Goal: Communication & Community: Ask a question

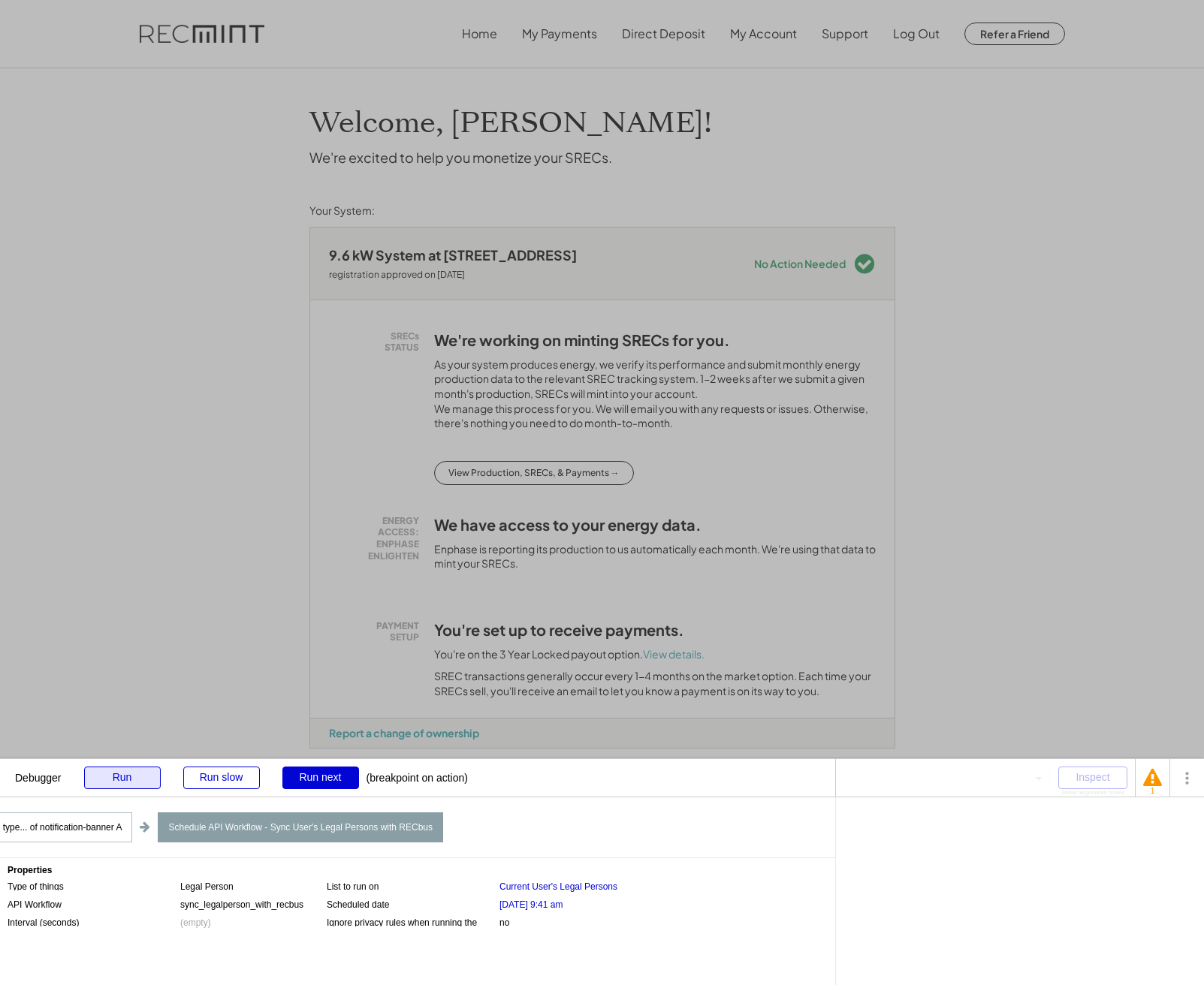
click at [117, 777] on div "Run" at bounding box center [122, 778] width 77 height 23
click at [128, 789] on div "Debugger Run Run slow Run next (breakpoint on action)" at bounding box center [418, 778] width 835 height 37
click at [130, 784] on div "Run" at bounding box center [122, 778] width 77 height 23
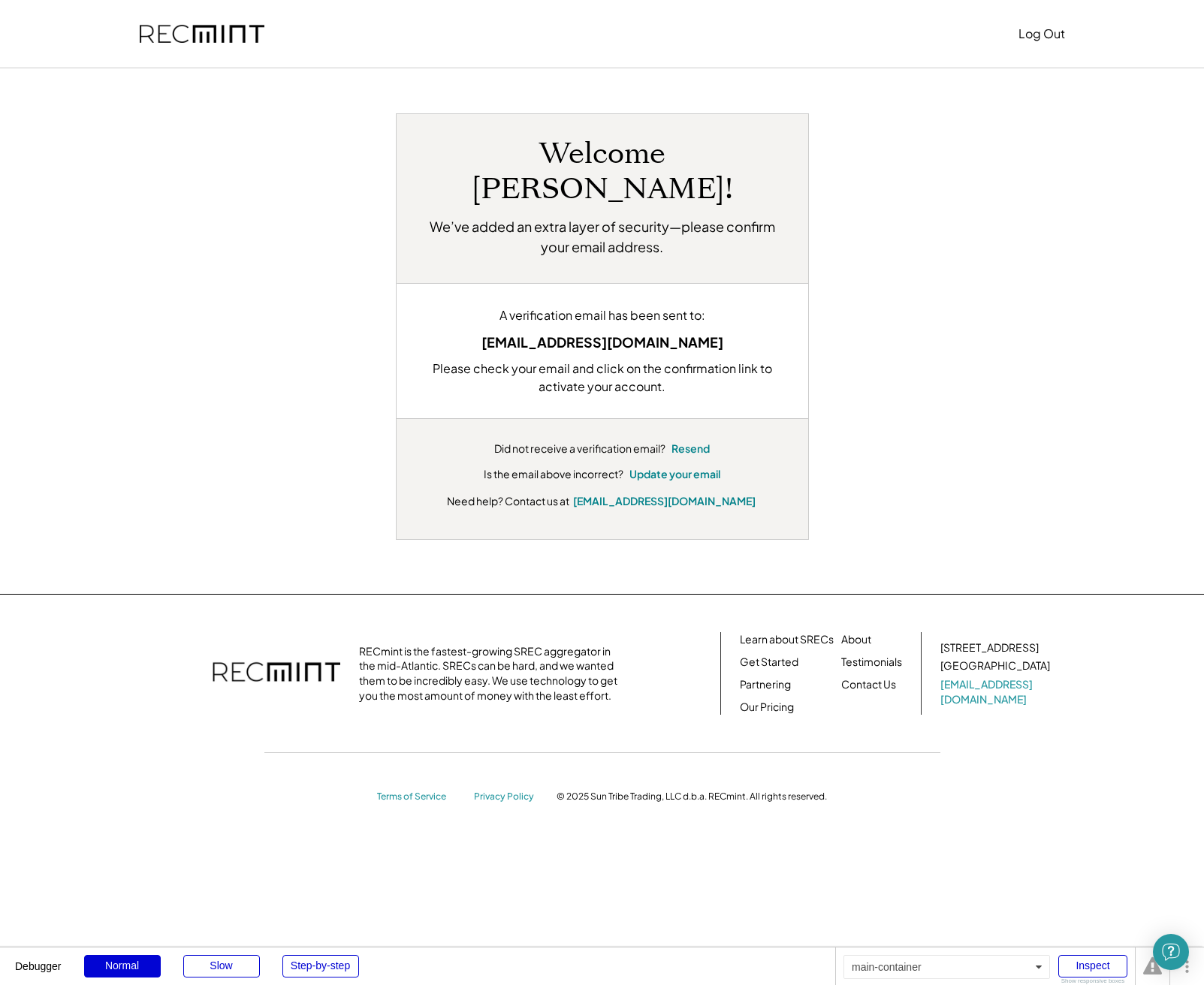
click at [534, 78] on div "Welcome Charles! We’ve added an extra layer of security—please confirm your ema…" at bounding box center [602, 331] width 961 height 525
click at [577, 332] on div "ransler@gmail.com" at bounding box center [602, 342] width 366 height 20
copy div "ransler@gmail.com"
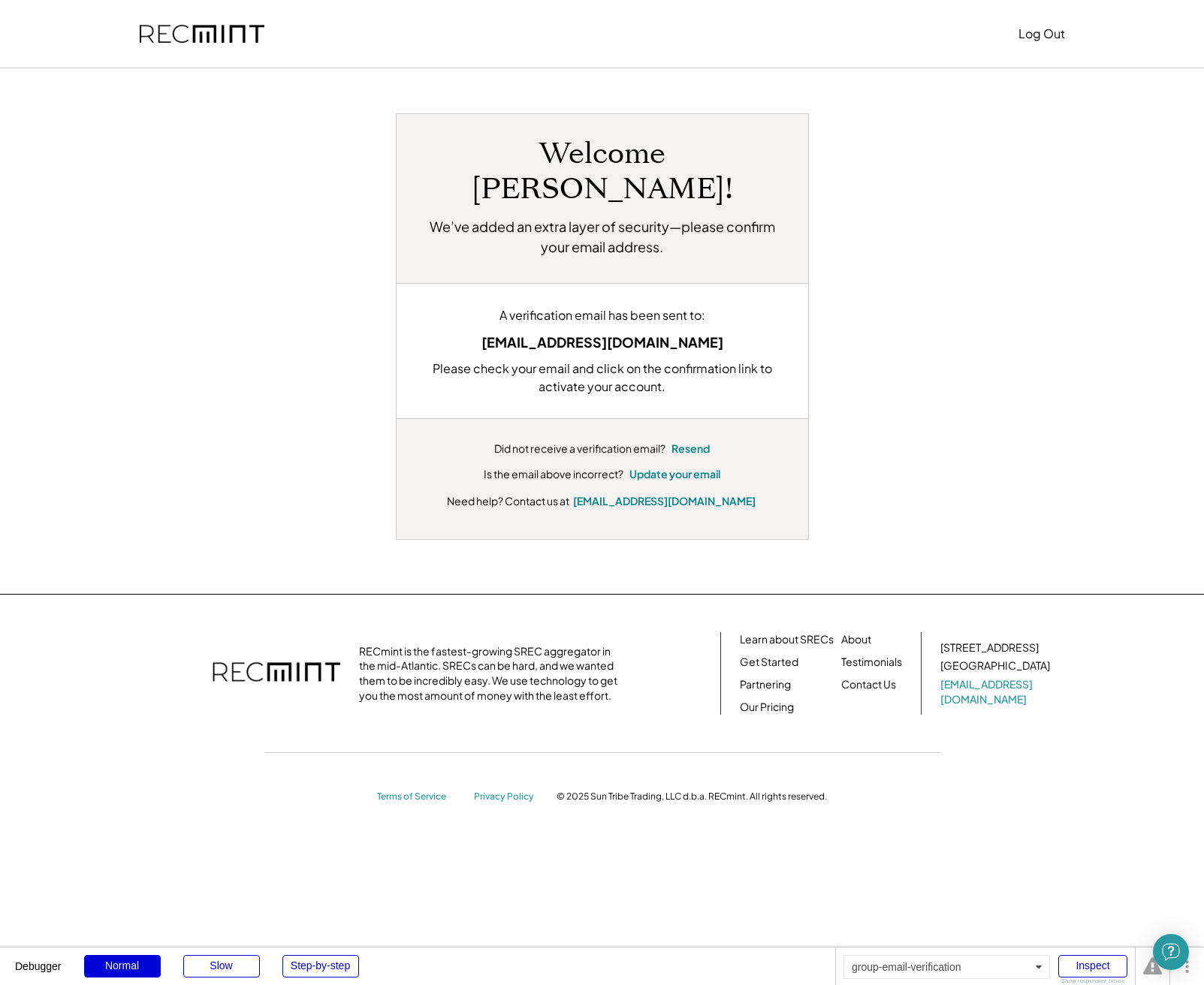
click at [976, 293] on div "Welcome Charles! We’ve added an extra layer of security—please confirm your ema…" at bounding box center [602, 326] width 932 height 426
click at [895, 257] on div "Welcome Charles! We’ve added an extra layer of security—please confirm your ema…" at bounding box center [602, 326] width 932 height 426
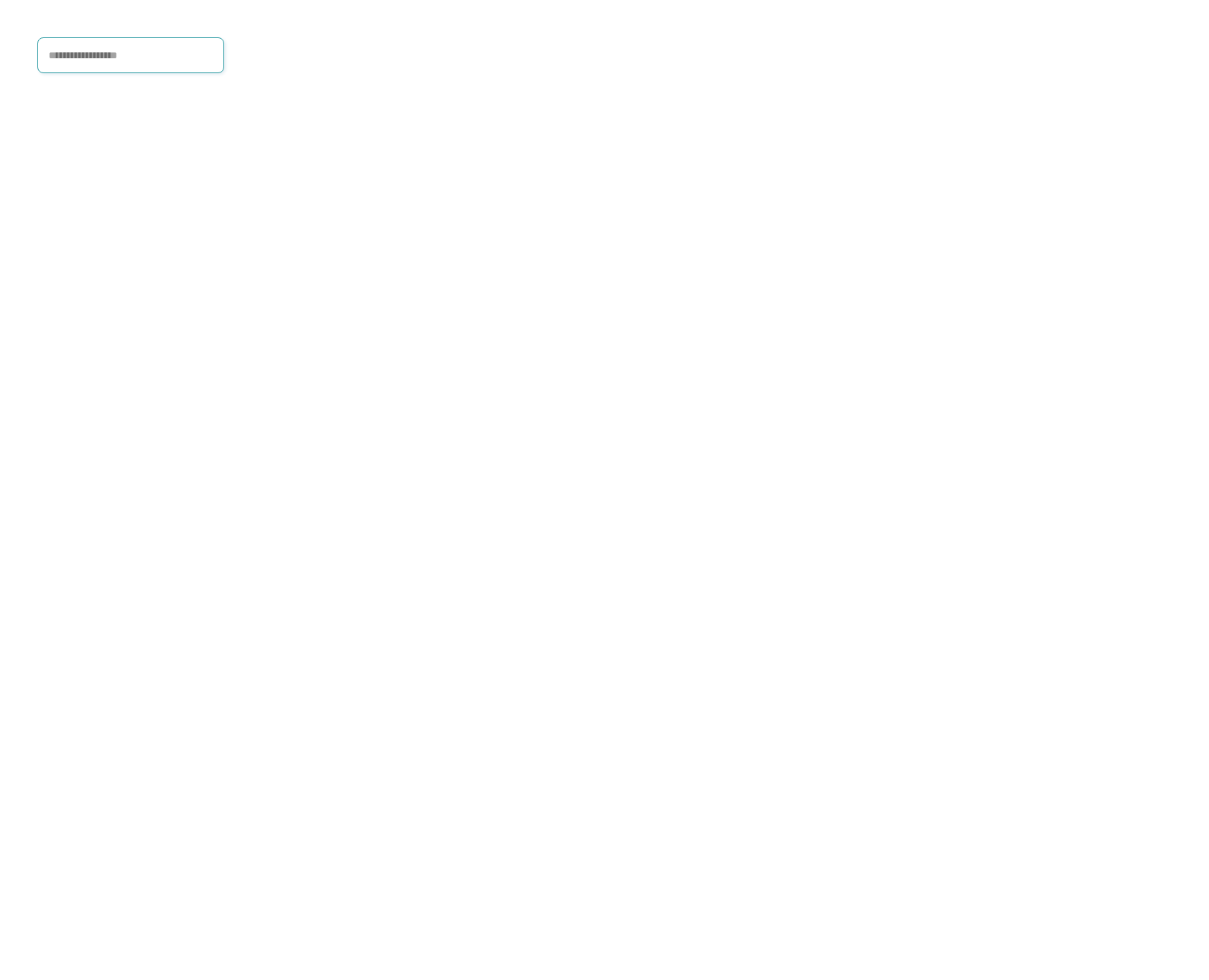
click at [116, 54] on input "input" at bounding box center [131, 55] width 187 height 36
type input "**********"
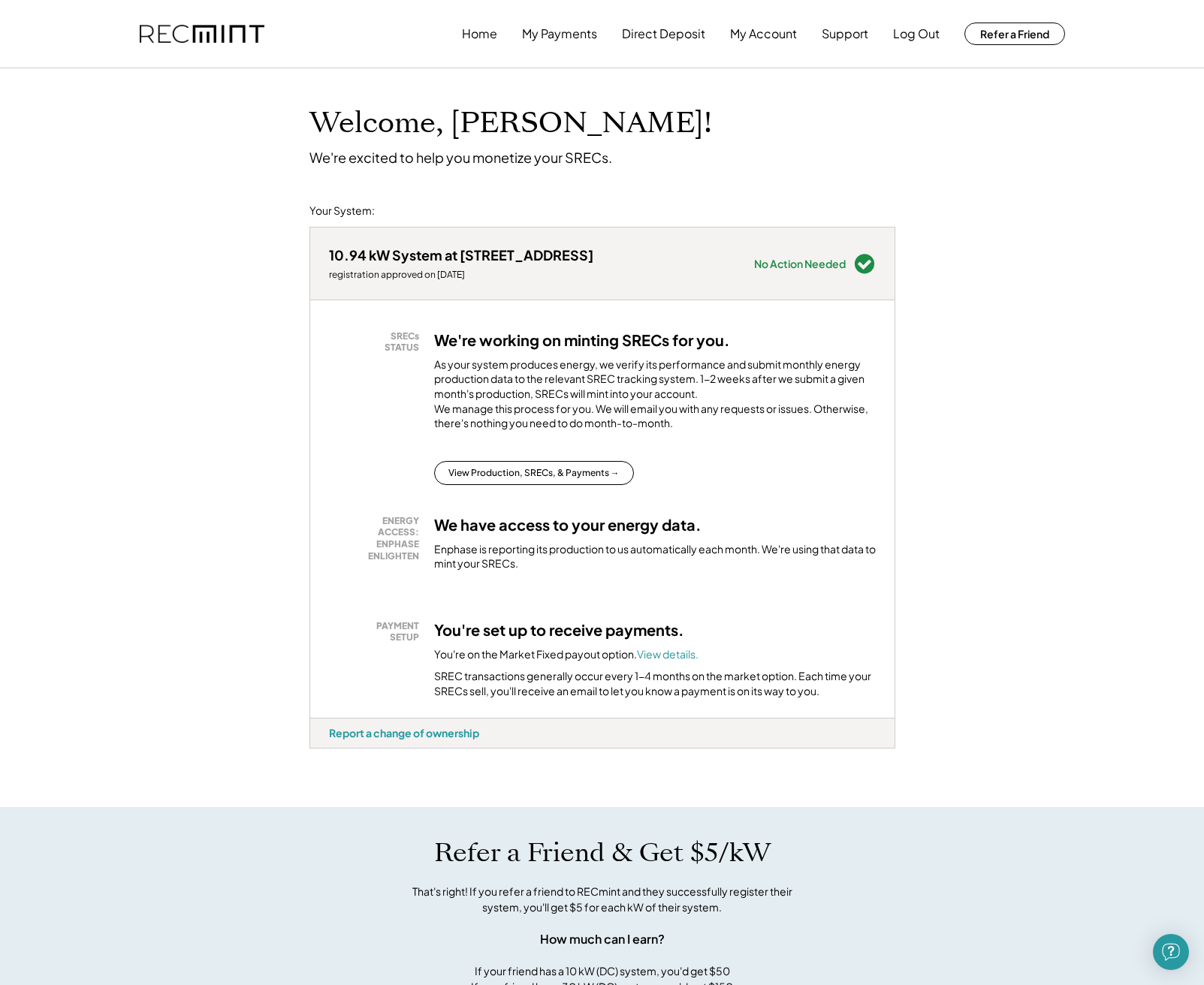
click at [1089, 873] on div "Refer a Friend & Get $5/kW That's right! If you refer a friend to RECmint and t…" at bounding box center [602, 994] width 1204 height 373
click at [1173, 960] on img "Open Intercom Messenger" at bounding box center [1171, 952] width 19 height 19
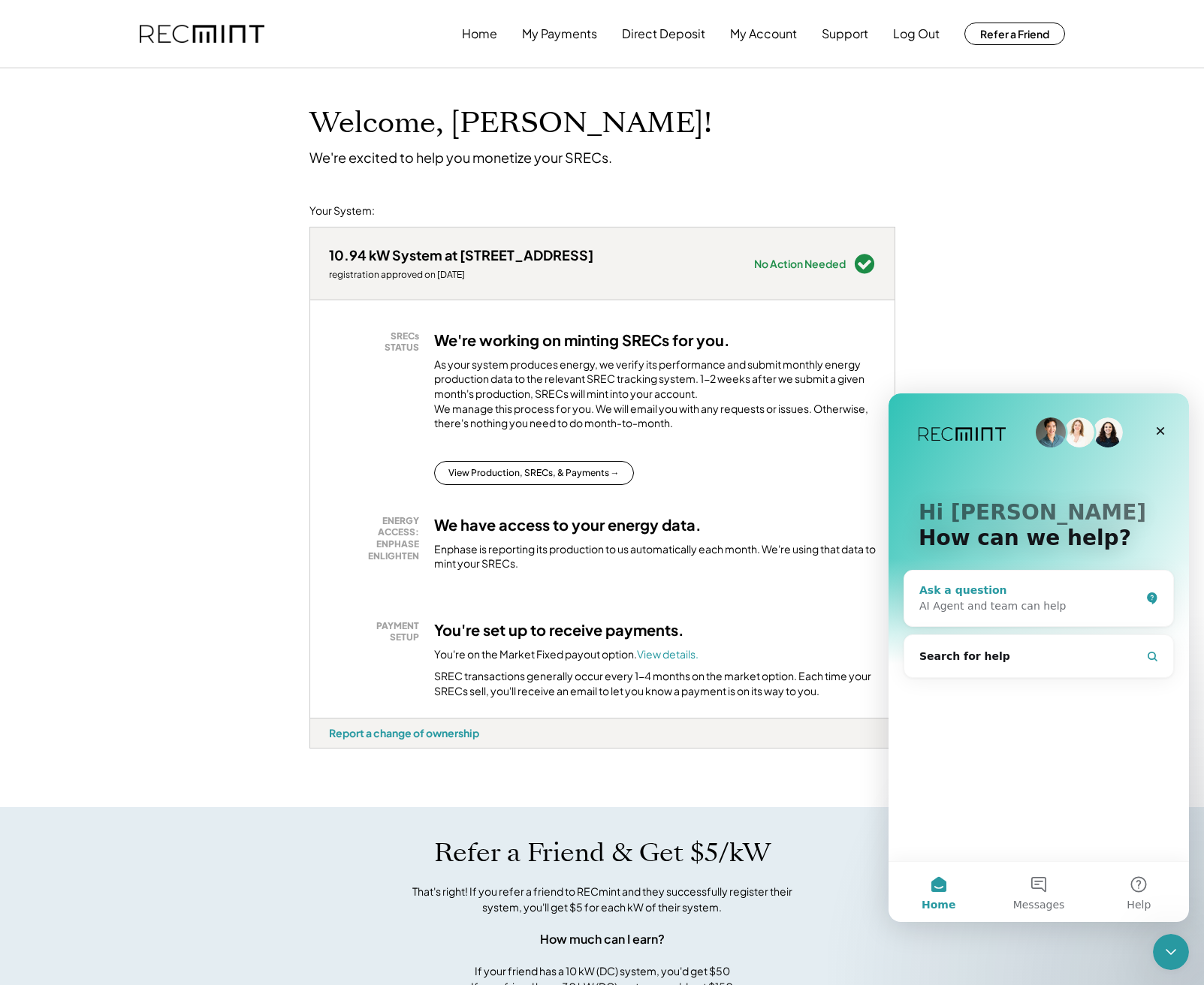
click at [1072, 600] on div "AI Agent and team can help" at bounding box center [1029, 606] width 220 height 16
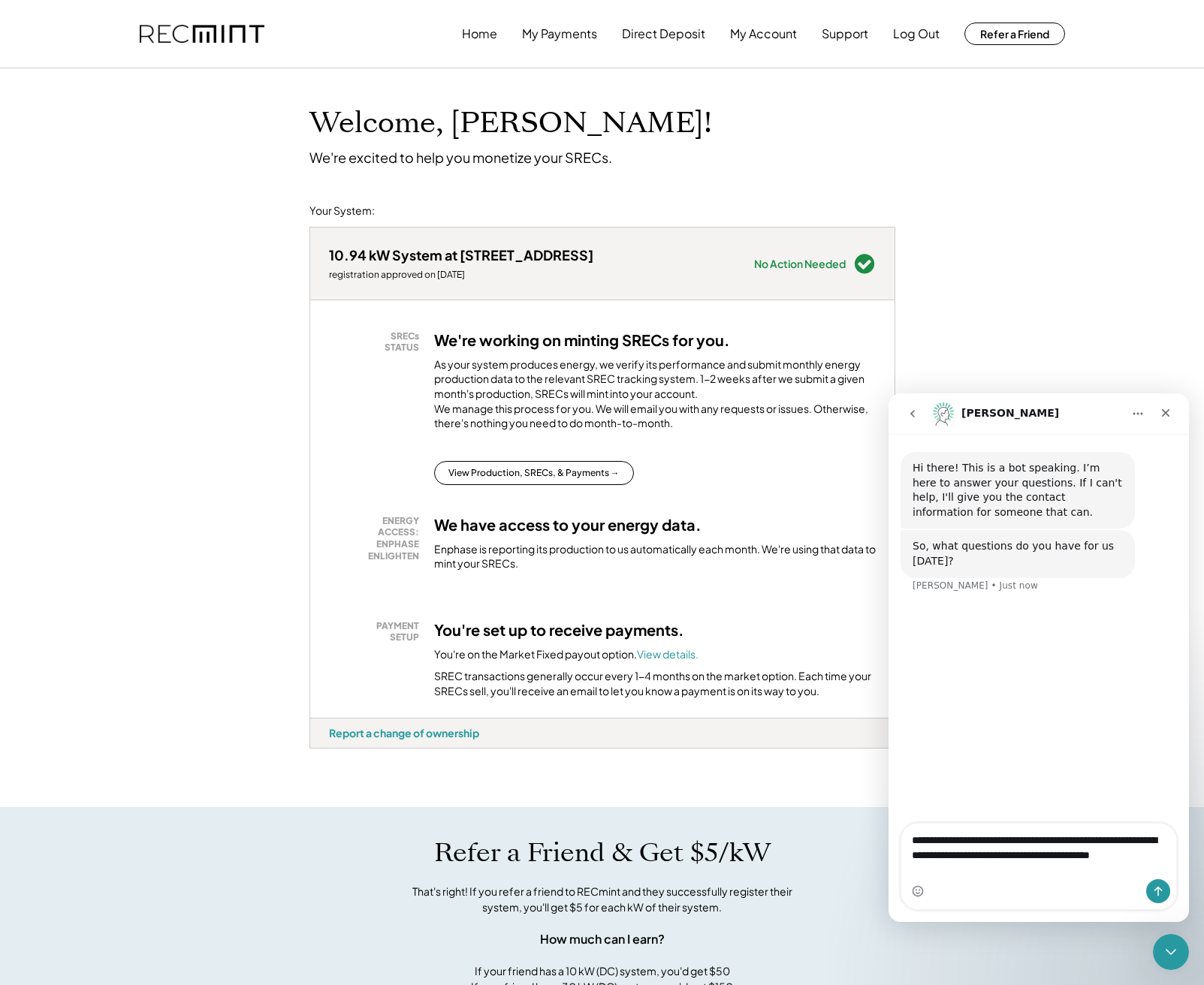
type textarea "**********"
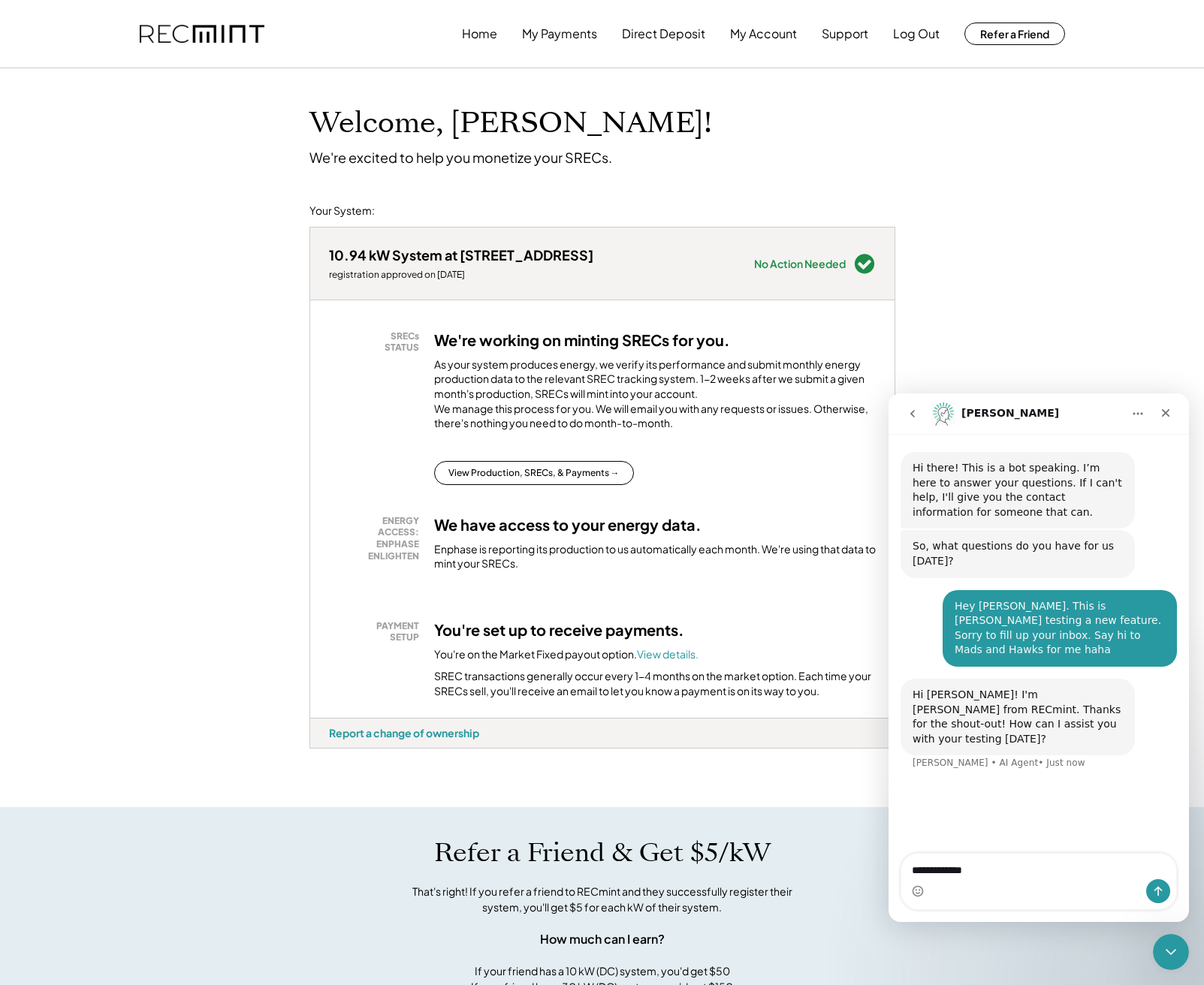
type textarea "**********"
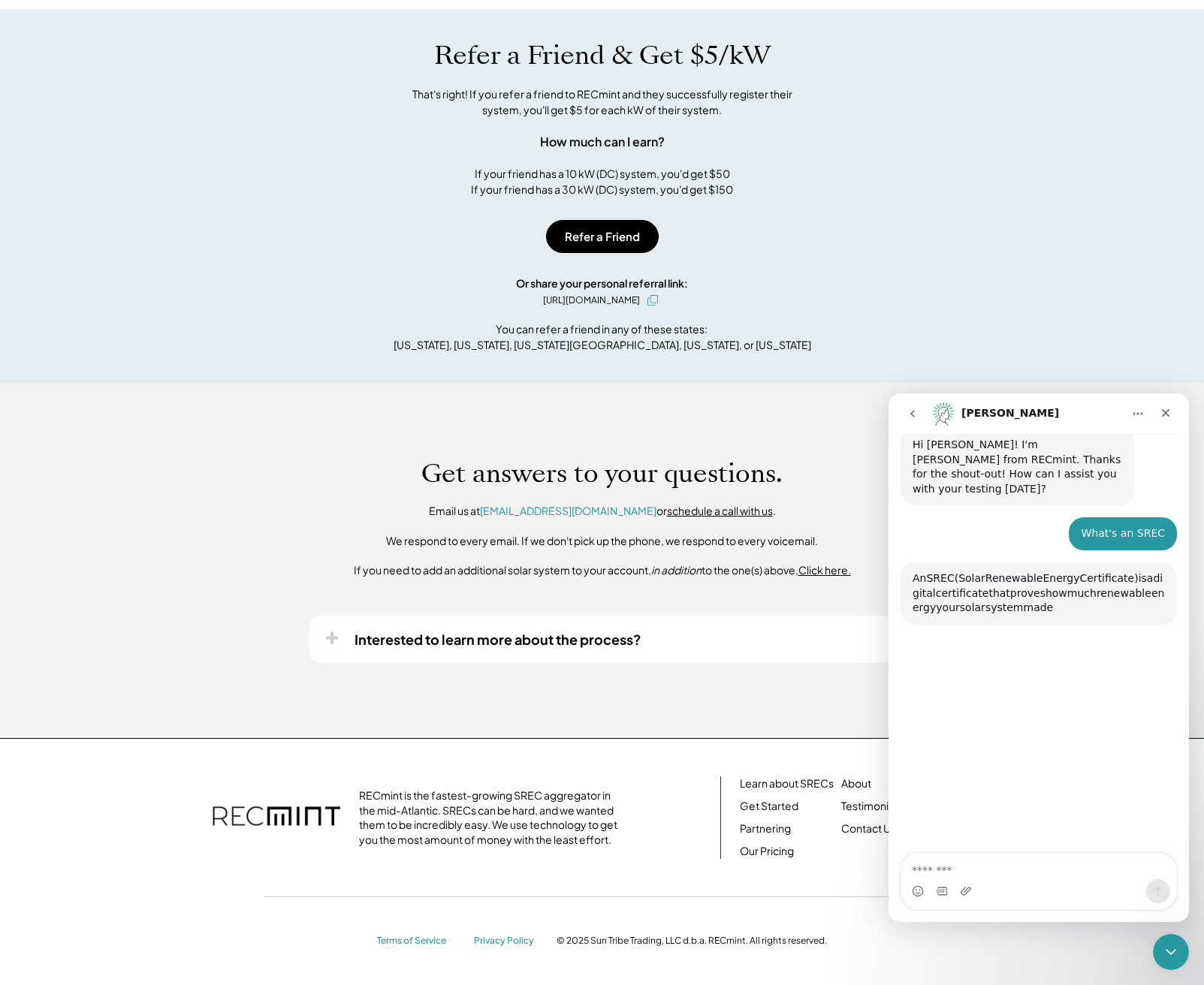
scroll to position [303, 0]
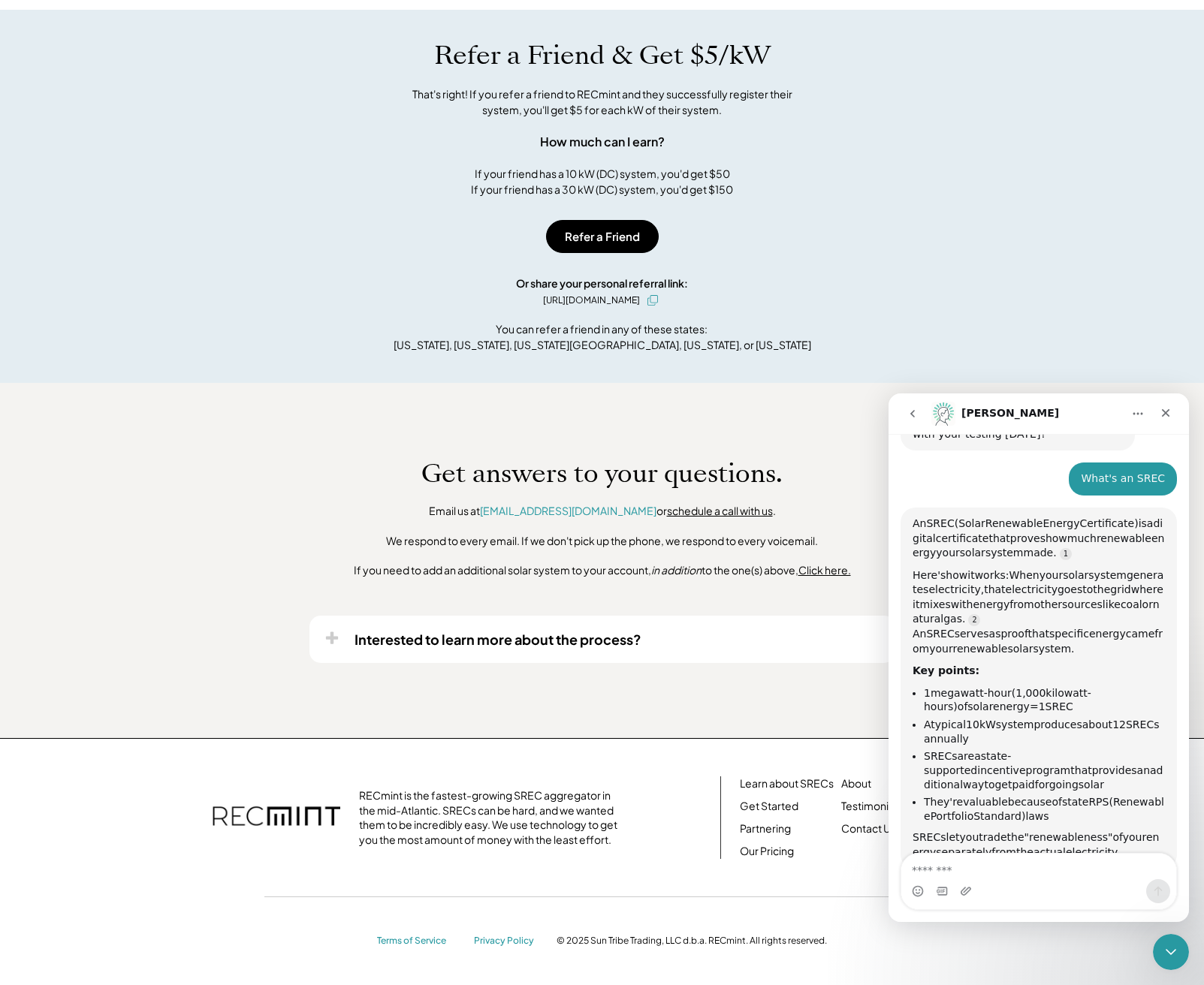
click at [1076, 879] on div "Intercom messenger" at bounding box center [1039, 891] width 275 height 24
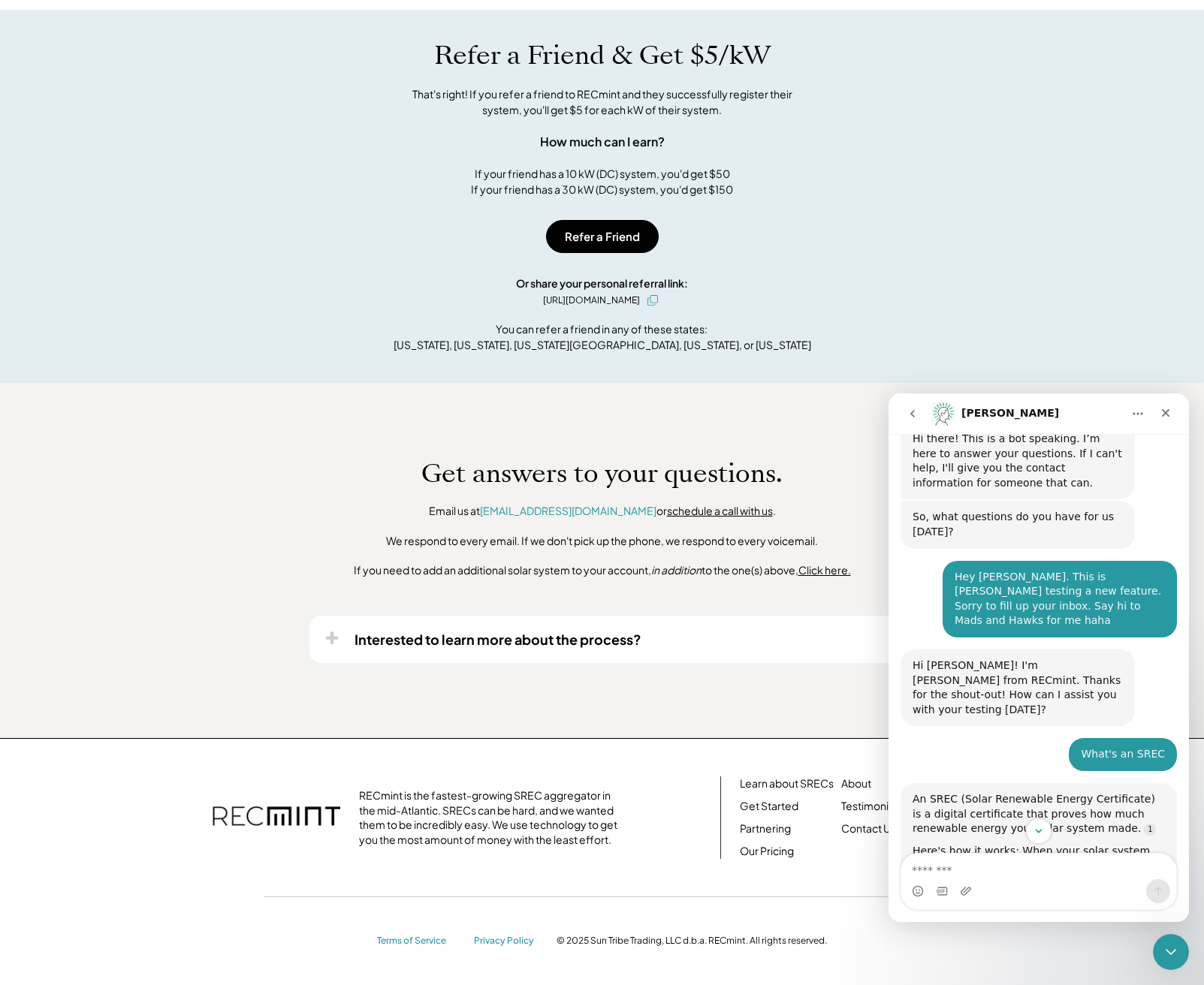
scroll to position [342, 0]
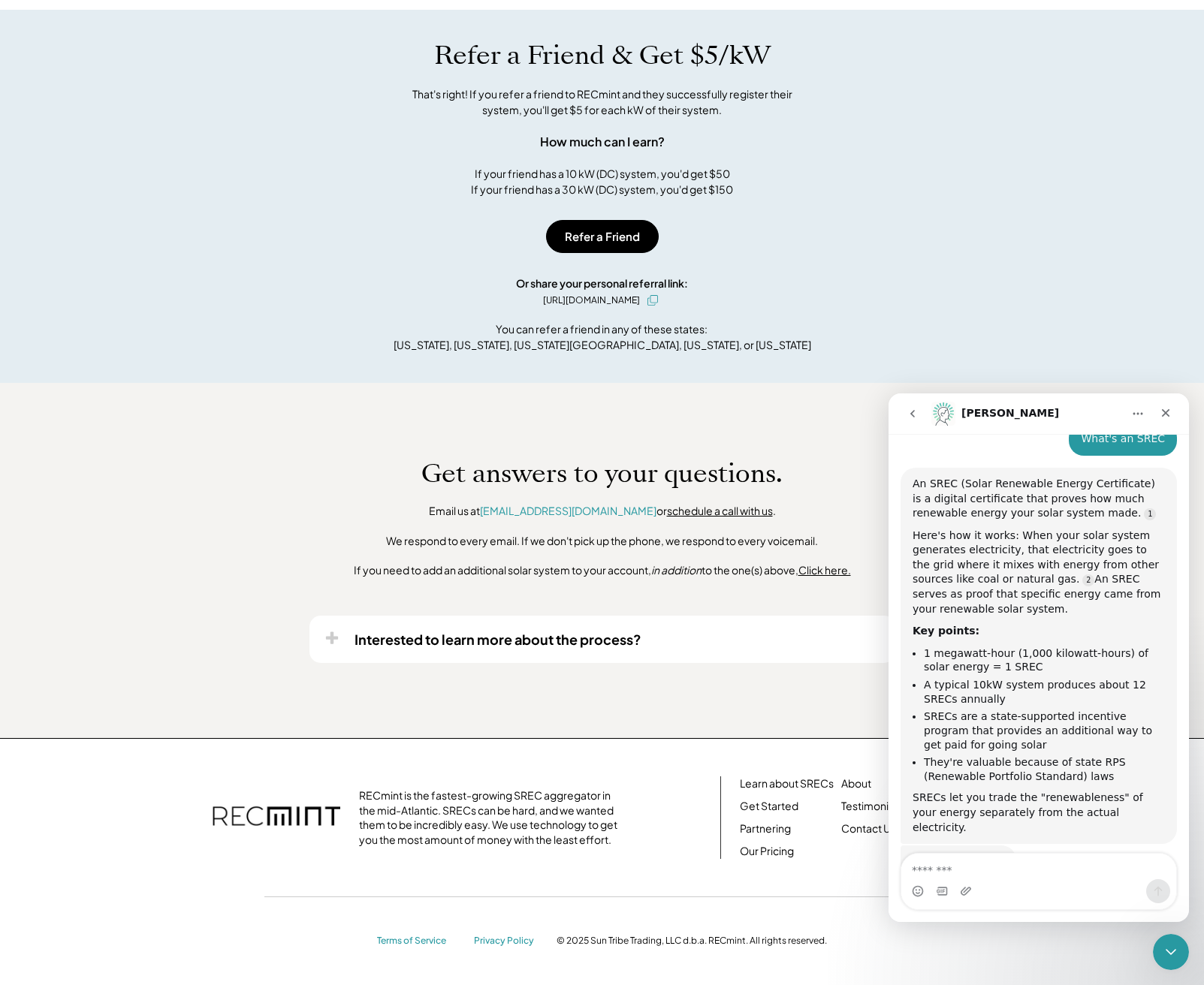
drag, startPoint x: 1079, startPoint y: 880, endPoint x: 1065, endPoint y: 872, distance: 16.1
click at [1077, 879] on div "Intercom messenger" at bounding box center [1039, 882] width 275 height 56
click at [1060, 872] on textarea "Message…" at bounding box center [1039, 866] width 275 height 26
type textarea "**********"
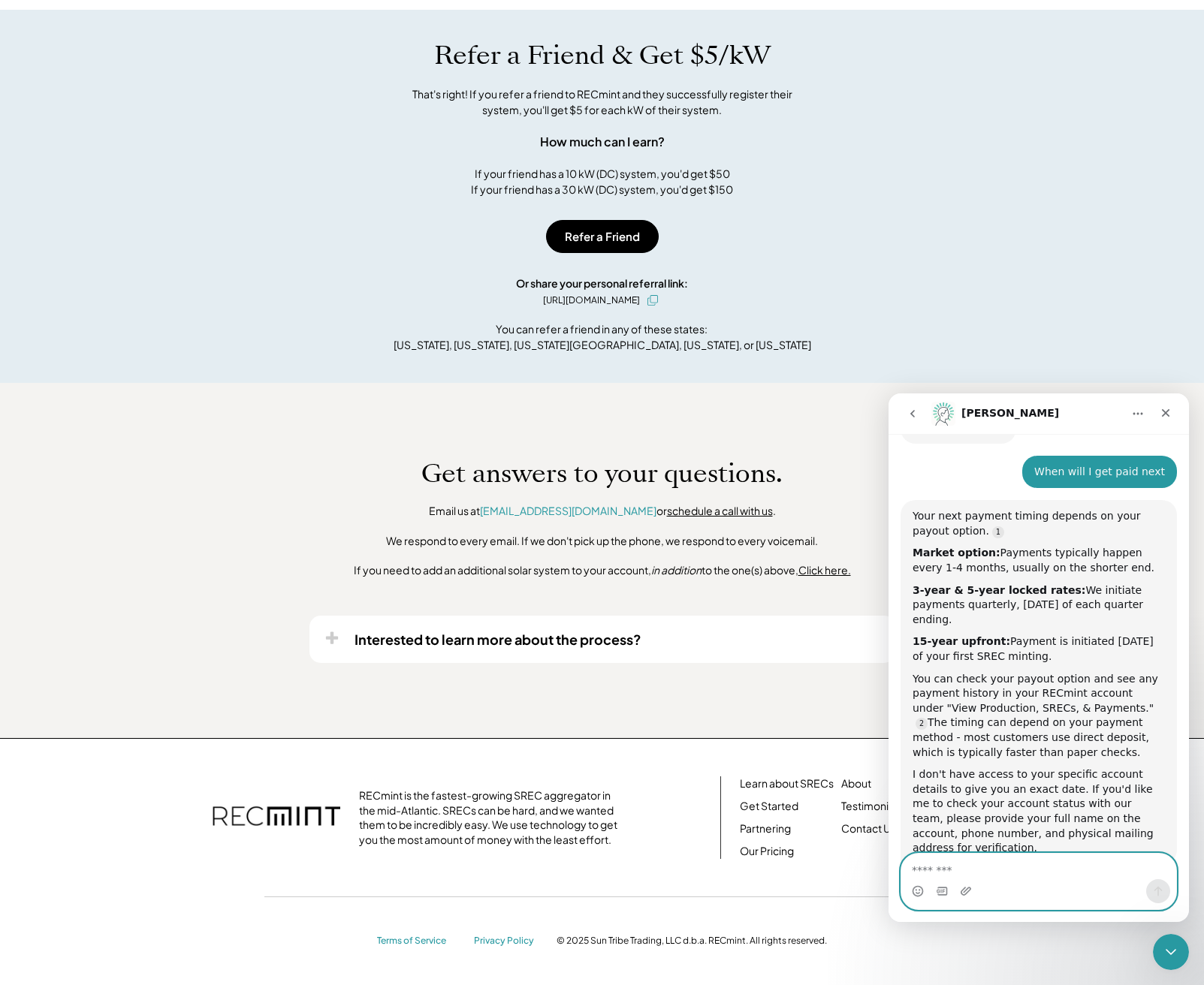
scroll to position [799, 0]
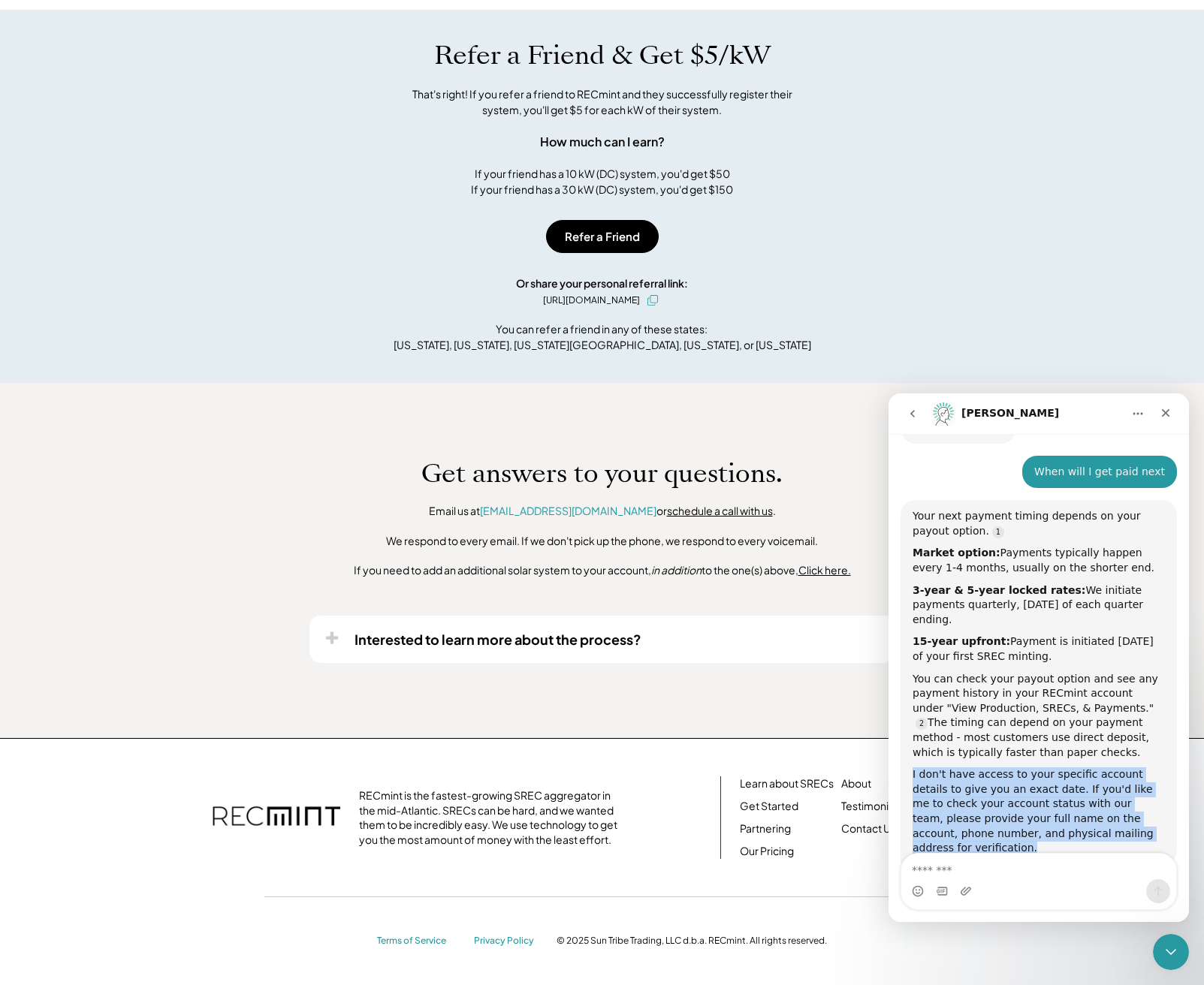
drag, startPoint x: 995, startPoint y: 782, endPoint x: 906, endPoint y: 700, distance: 121.0
click at [906, 700] on div "Your next payment timing depends on your payout option. Market option: Payments…" at bounding box center [1039, 682] width 276 height 364
click at [1014, 780] on div "I don't have access to your specific account details to give you an exact date.…" at bounding box center [1038, 812] width 252 height 88
drag, startPoint x: 979, startPoint y: 779, endPoint x: 1074, endPoint y: 727, distance: 108.3
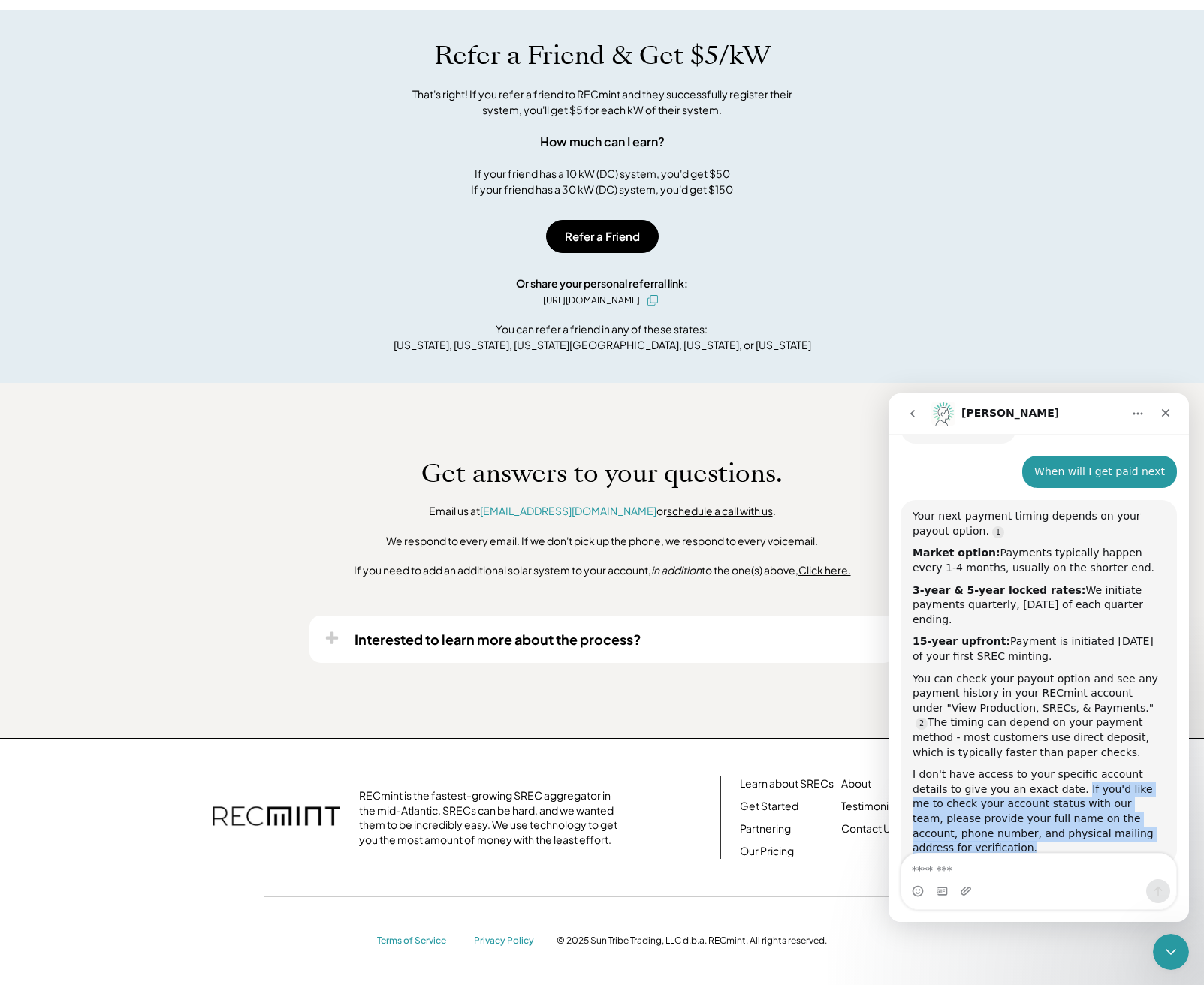
click at [1074, 768] on div "I don't have access to your specific account details to give you an exact date.…" at bounding box center [1038, 812] width 252 height 88
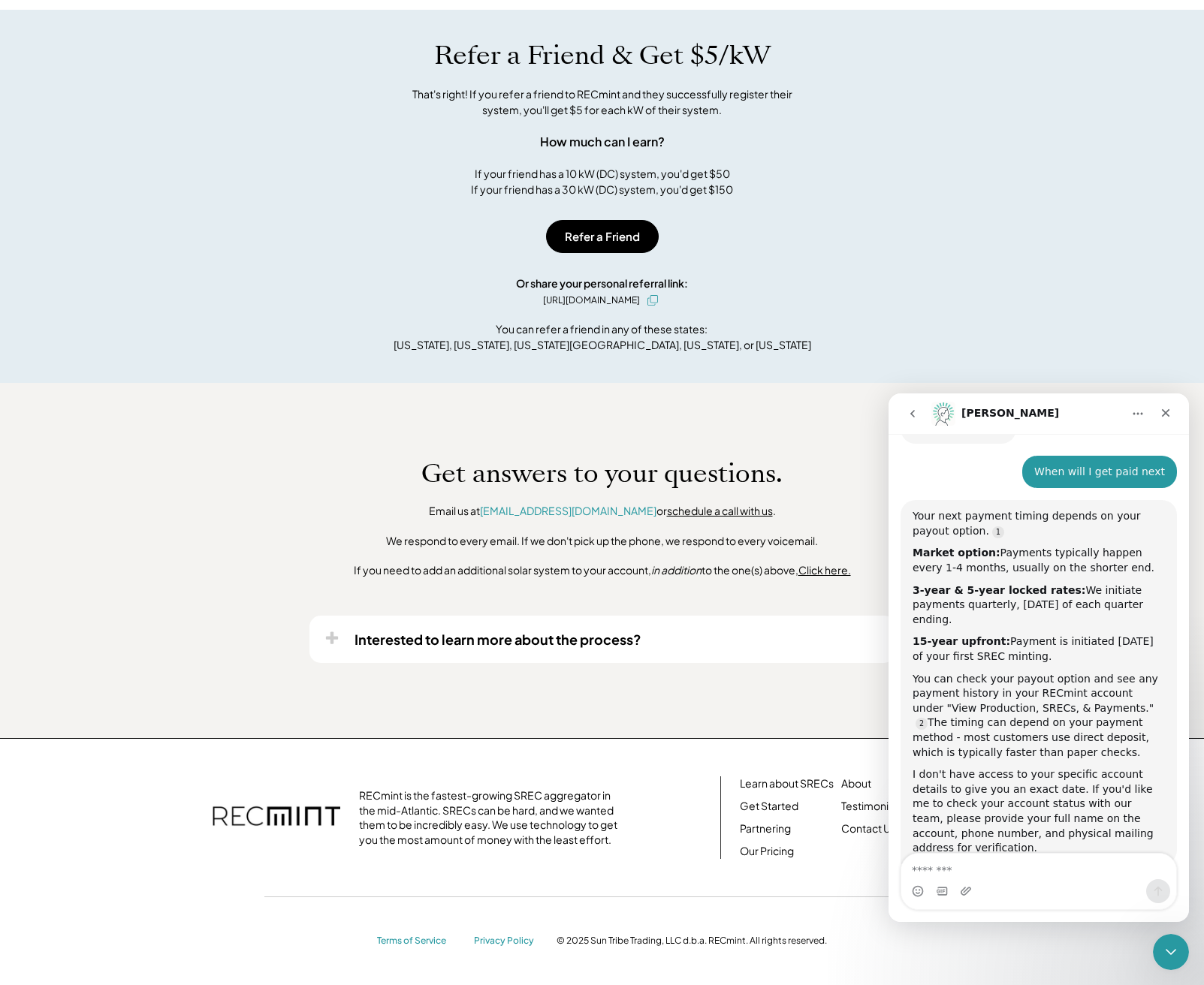
click at [1008, 776] on div "I don't have access to your specific account details to give you an exact date.…" at bounding box center [1038, 812] width 252 height 88
click at [1049, 879] on textarea "Message…" at bounding box center [1039, 866] width 275 height 26
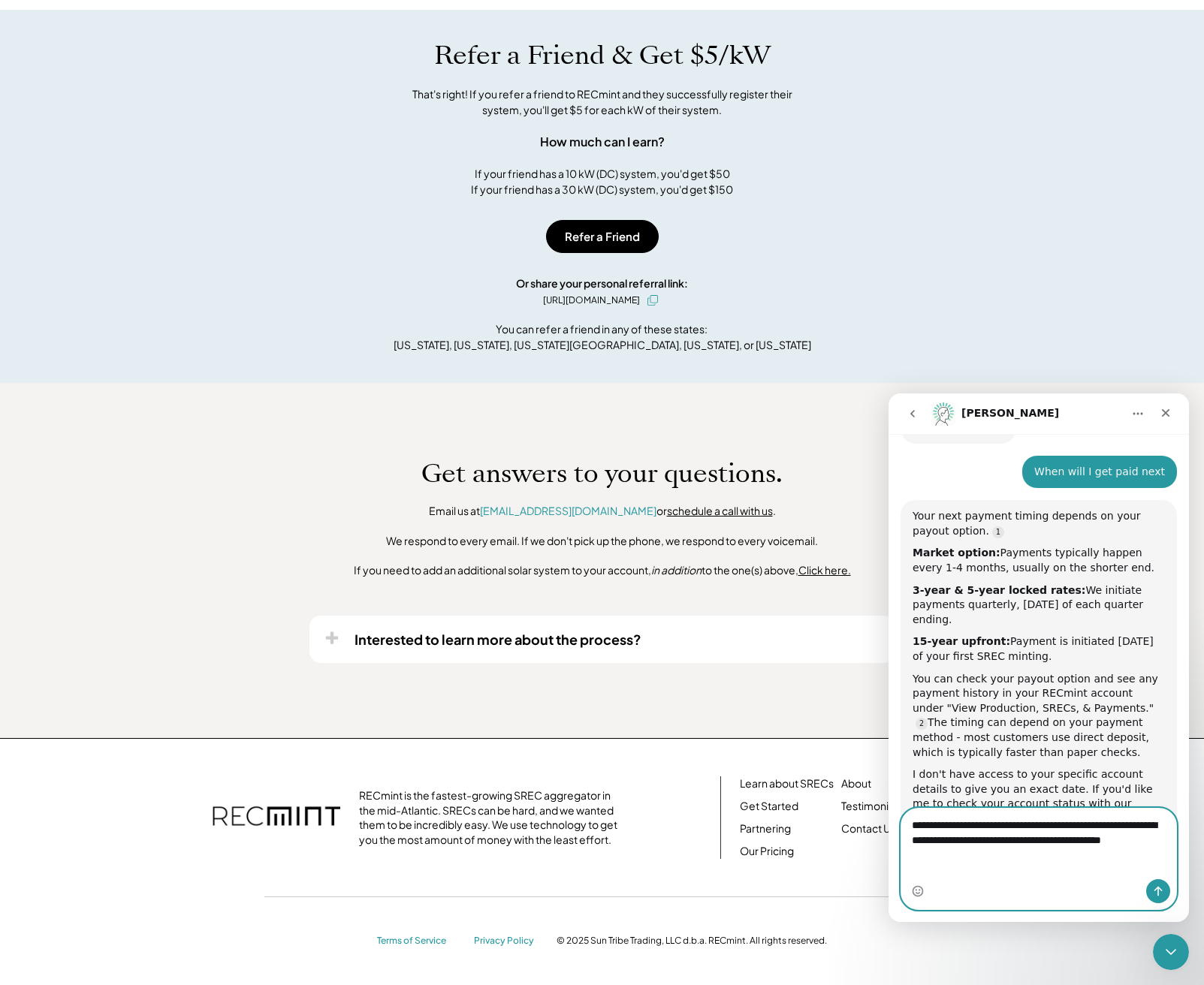
type textarea "**********"
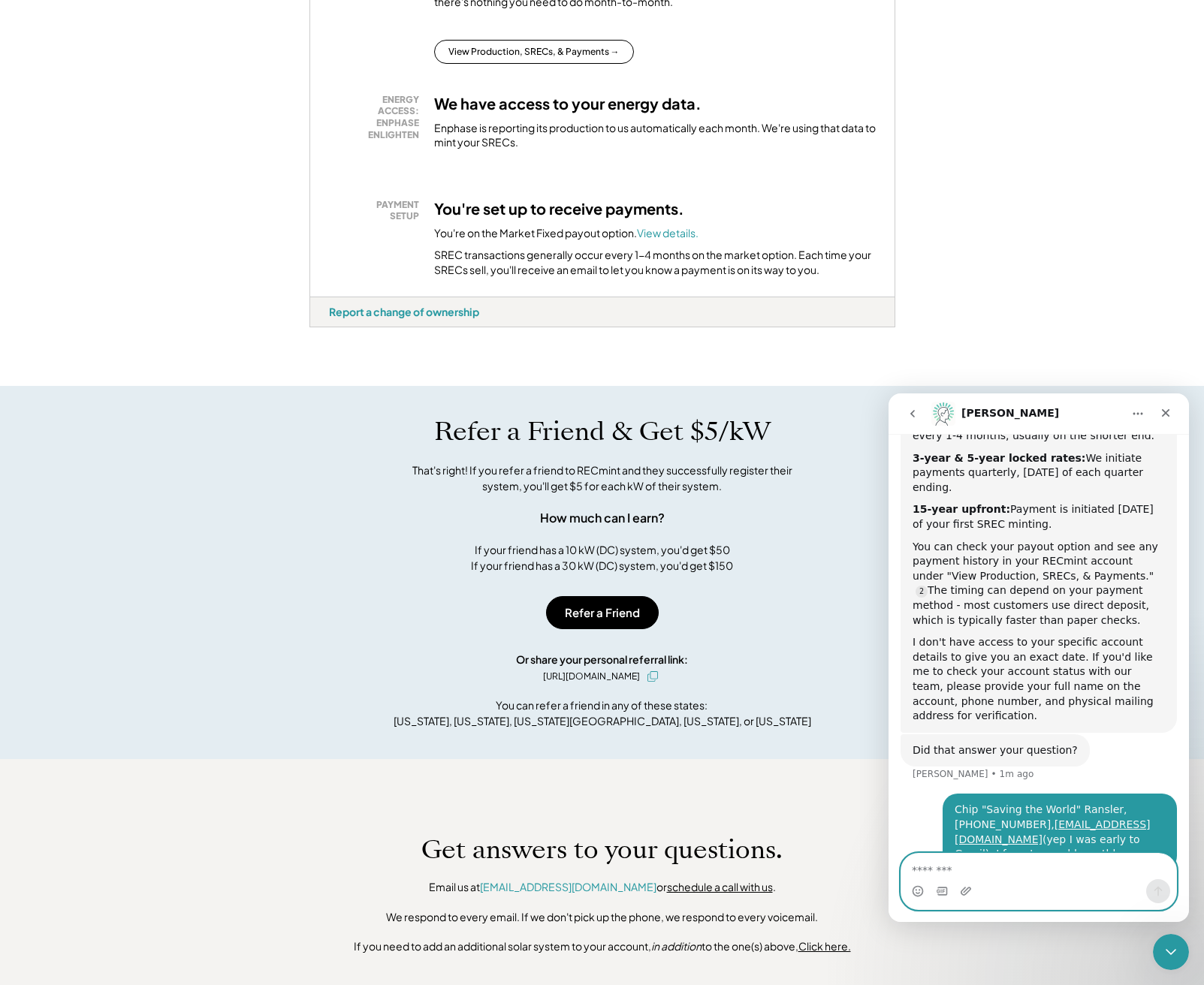
scroll to position [305, 0]
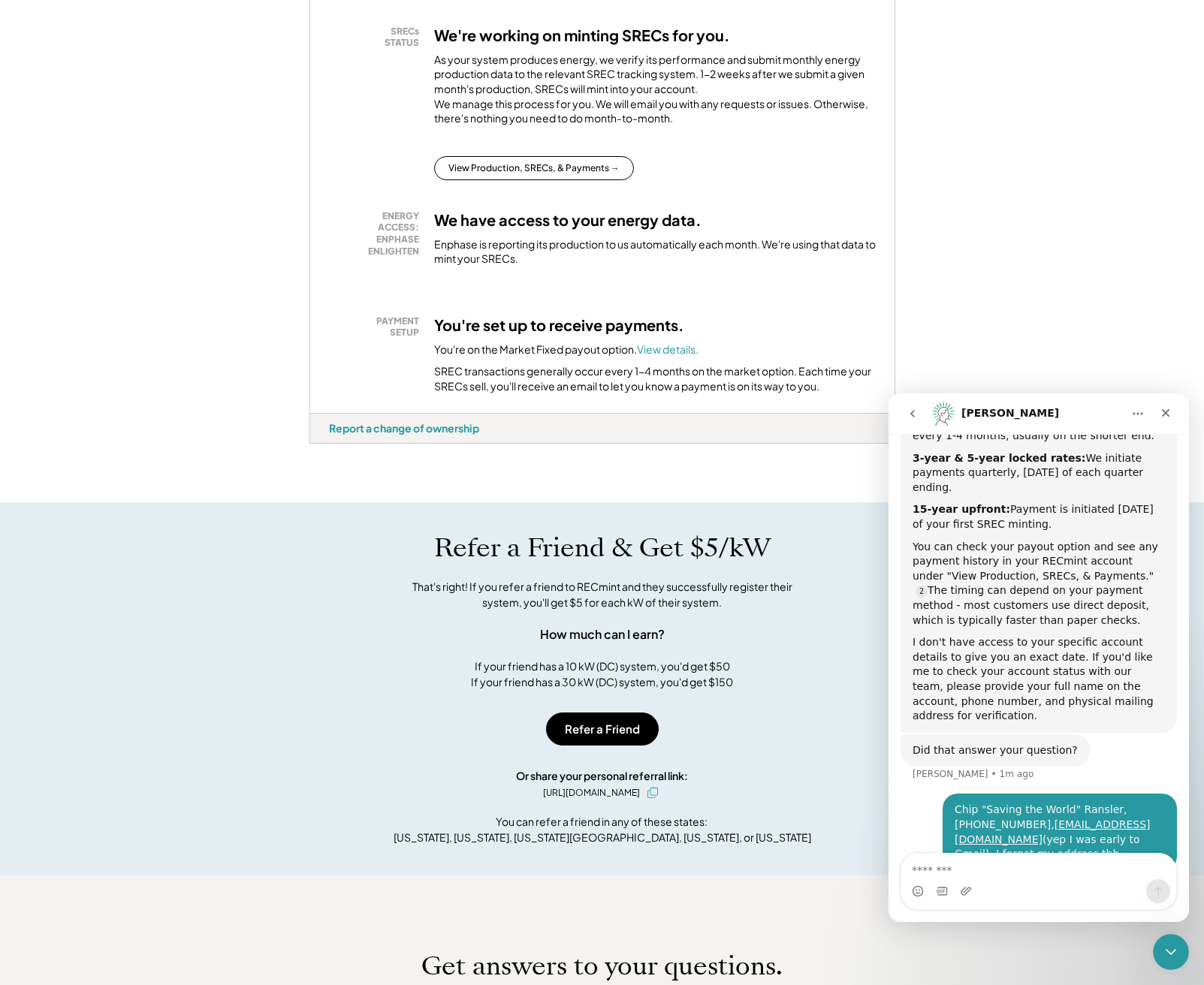
click at [1071, 895] on div "Intercom messenger" at bounding box center [1039, 891] width 275 height 24
click at [1046, 880] on div "Intercom messenger" at bounding box center [1039, 891] width 275 height 24
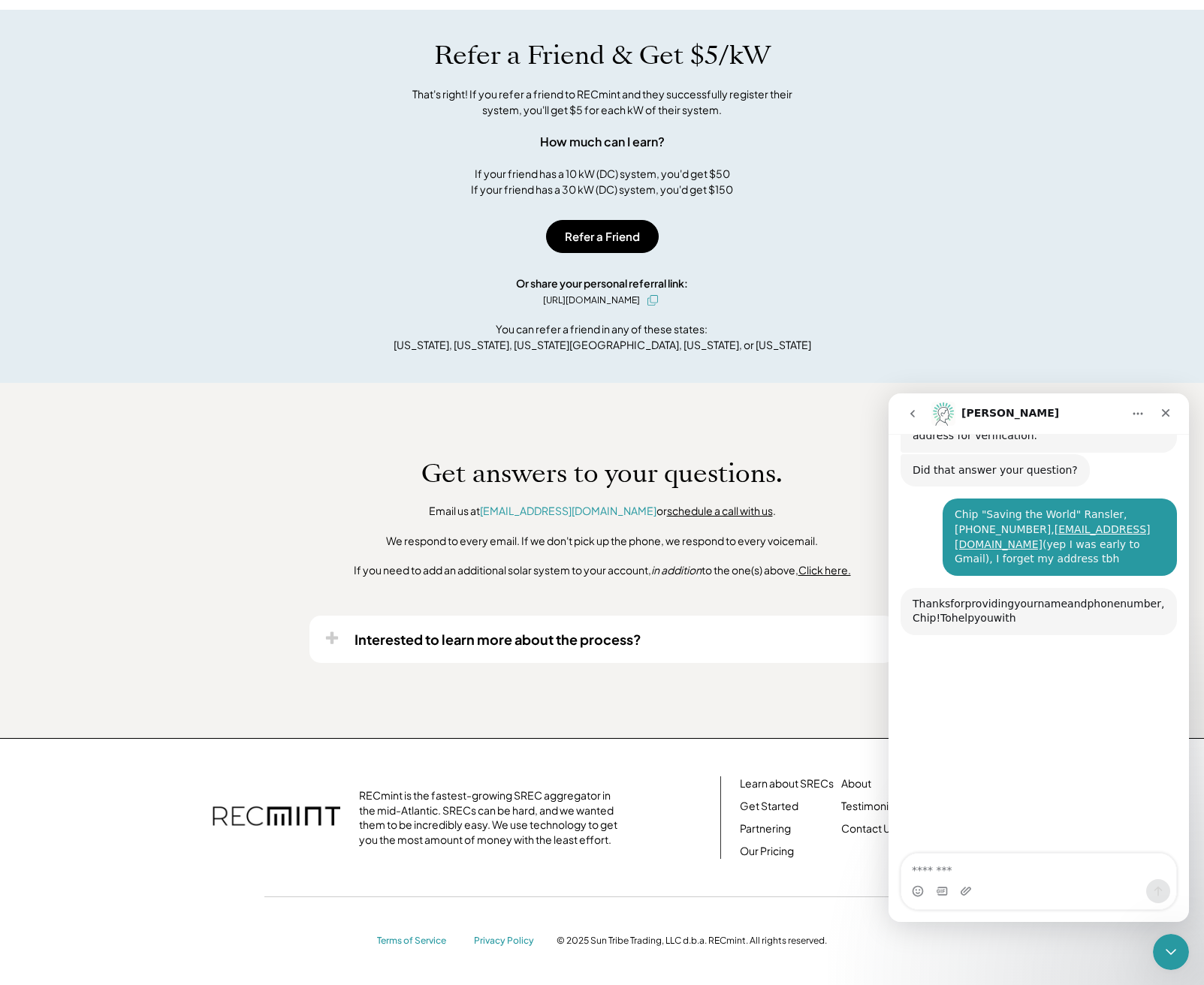
scroll to position [1191, 0]
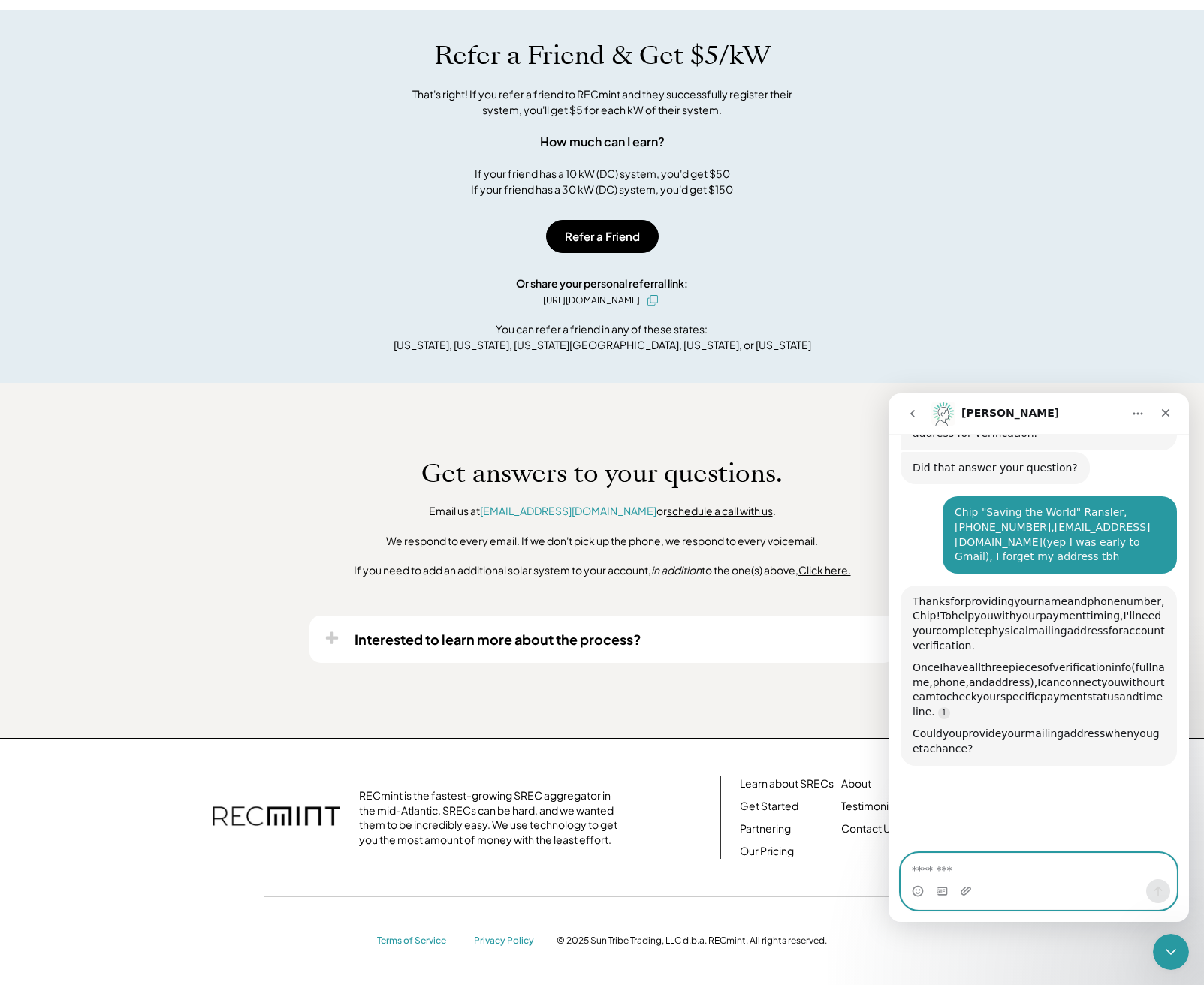
click at [1041, 878] on textarea "Message…" at bounding box center [1039, 866] width 275 height 26
click at [1041, 879] on textarea "Message…" at bounding box center [1039, 866] width 275 height 26
click at [1041, 878] on textarea "Message…" at bounding box center [1039, 866] width 275 height 26
click at [1040, 878] on textarea "Message…" at bounding box center [1039, 866] width 275 height 26
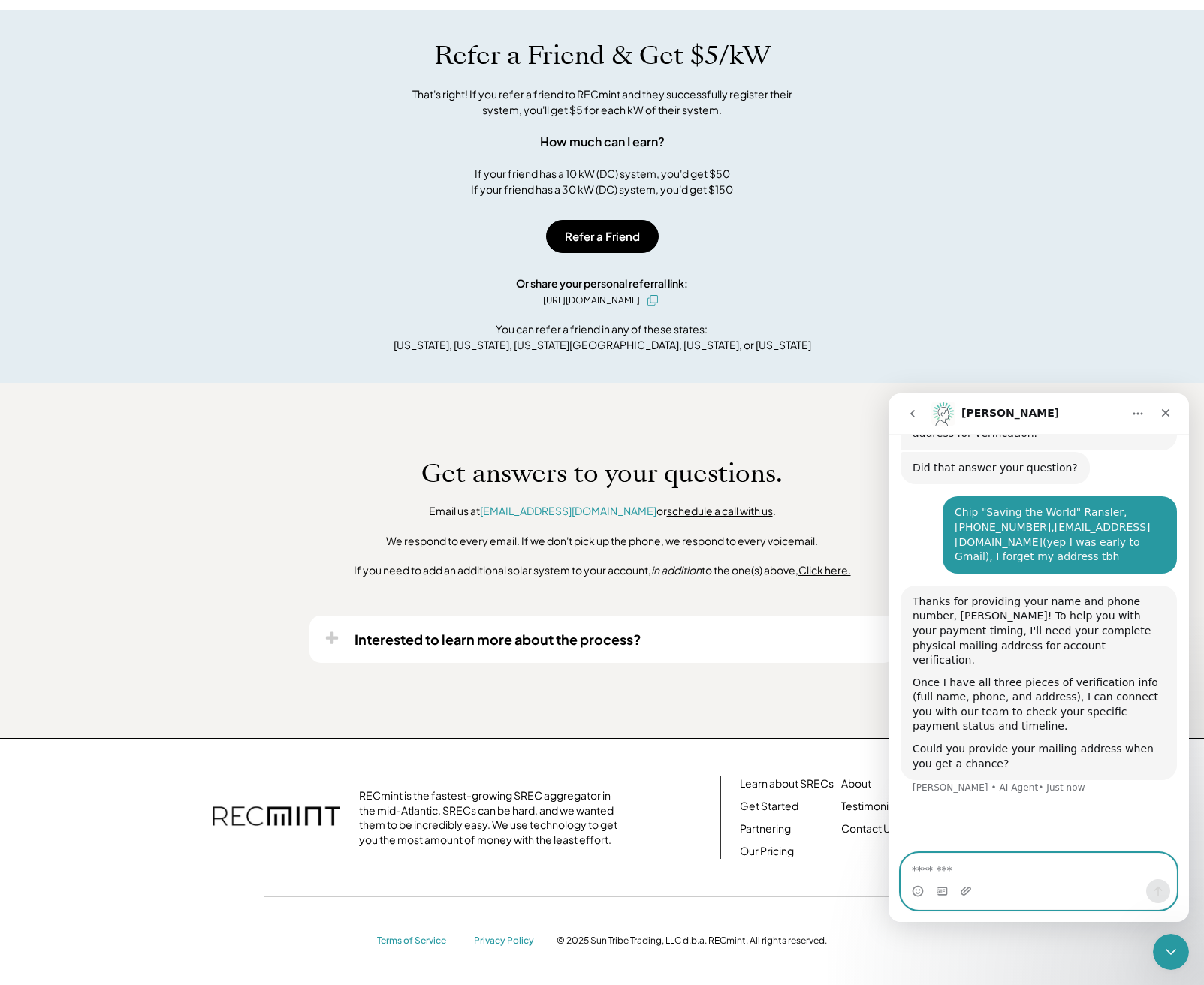
click at [1037, 877] on textarea "Message…" at bounding box center [1039, 866] width 275 height 26
click at [1037, 876] on textarea "Message…" at bounding box center [1039, 866] width 275 height 26
type textarea "**********"
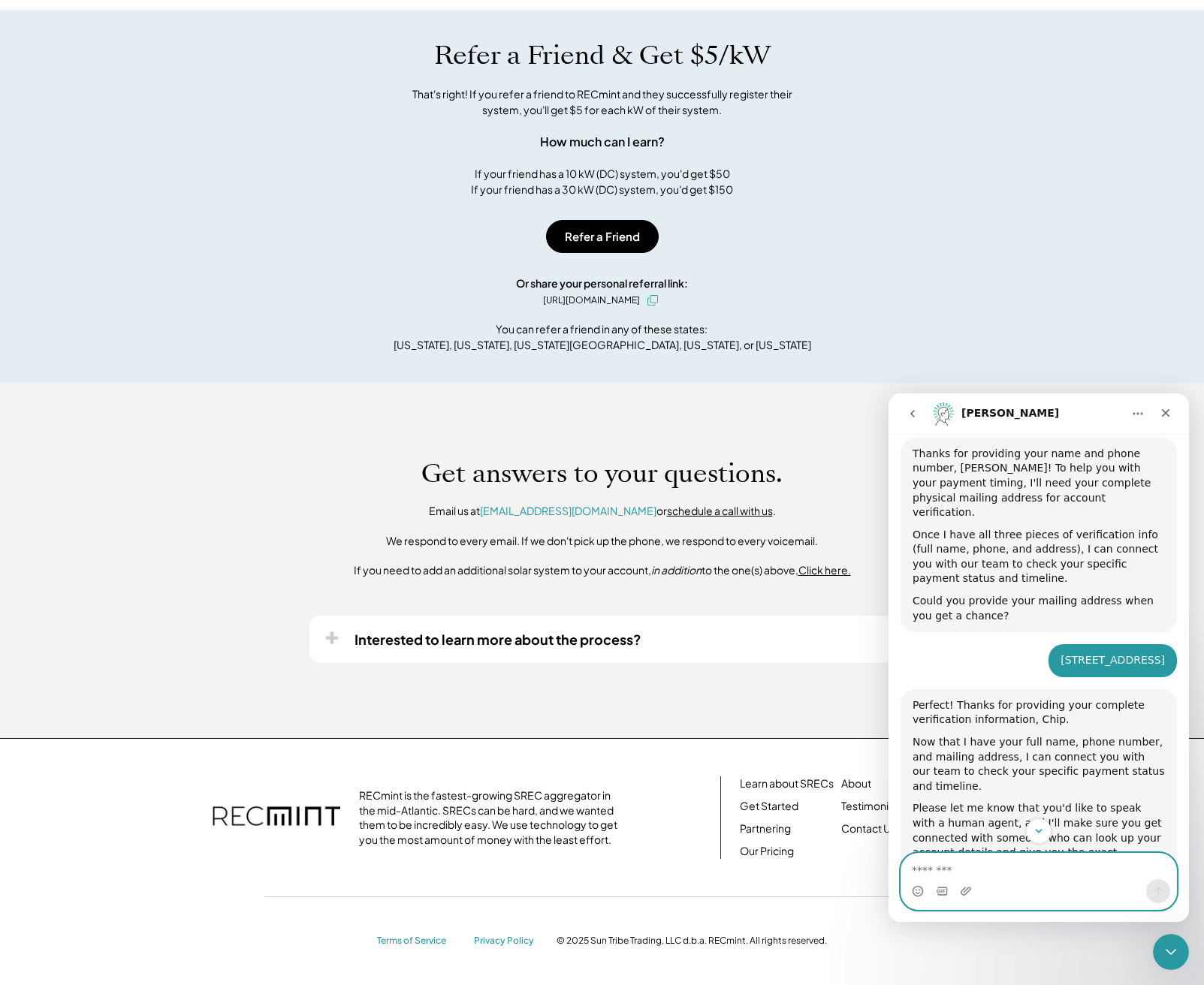
scroll to position [1452, 0]
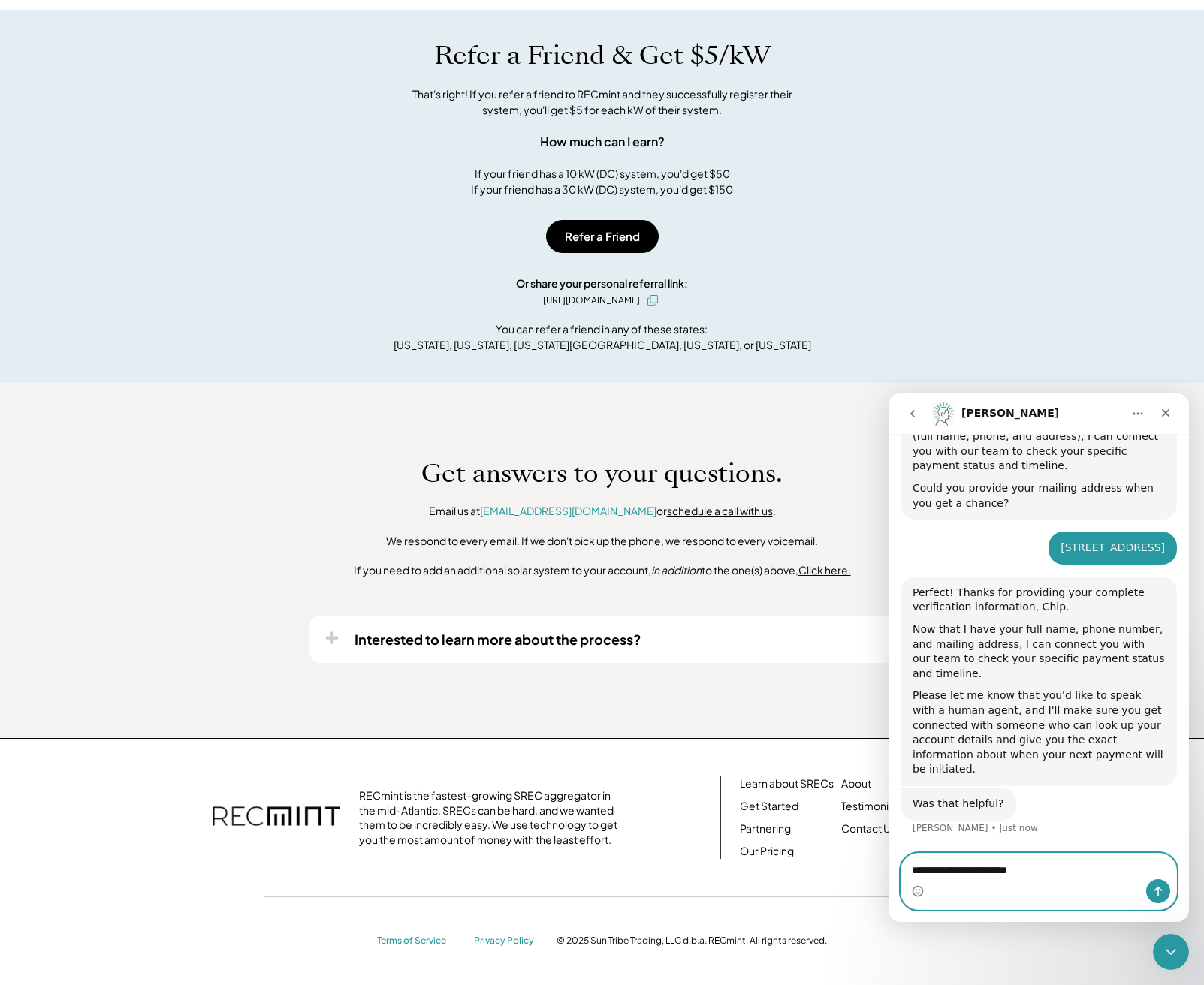
type textarea "**********"
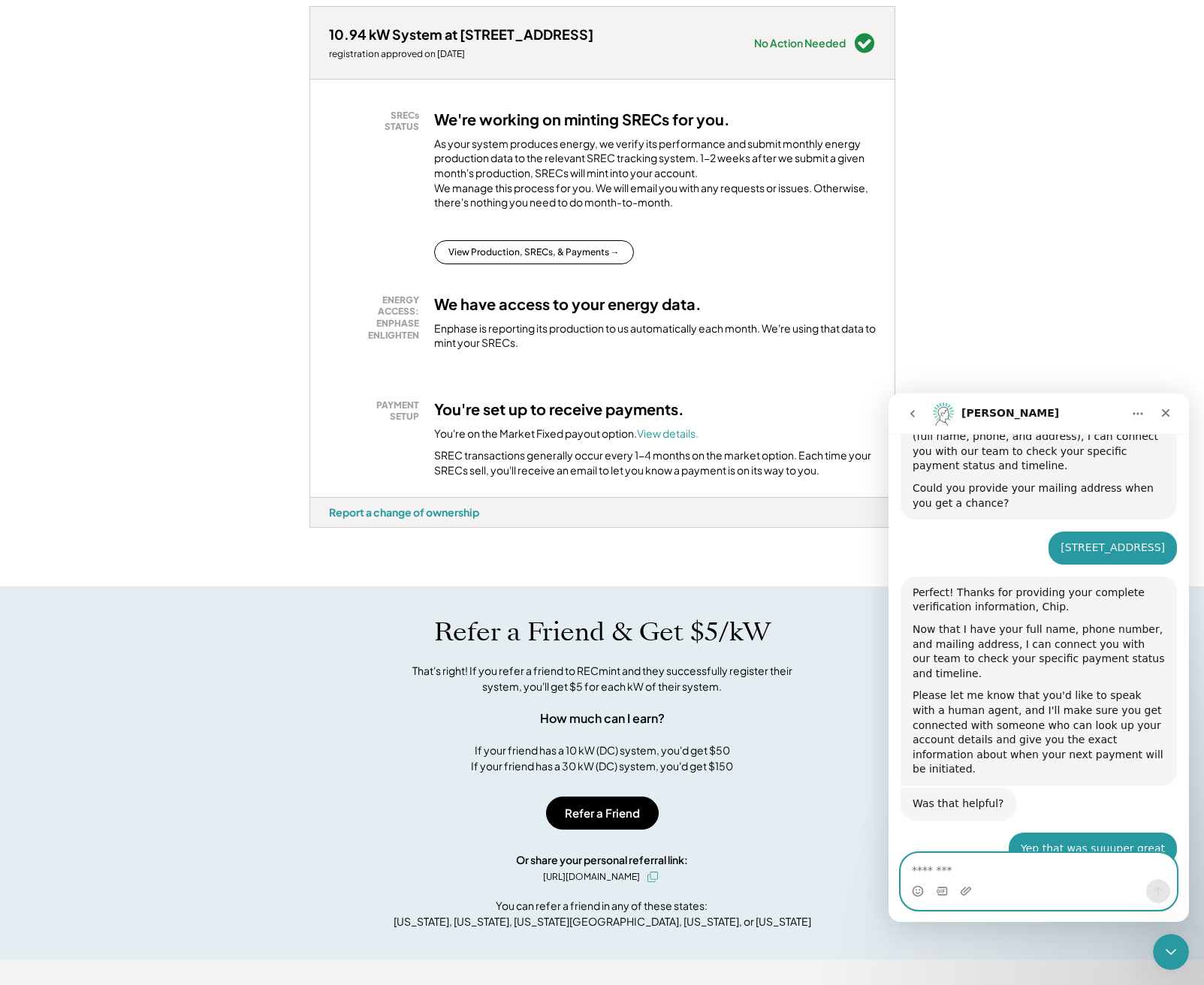
scroll to position [1460, 0]
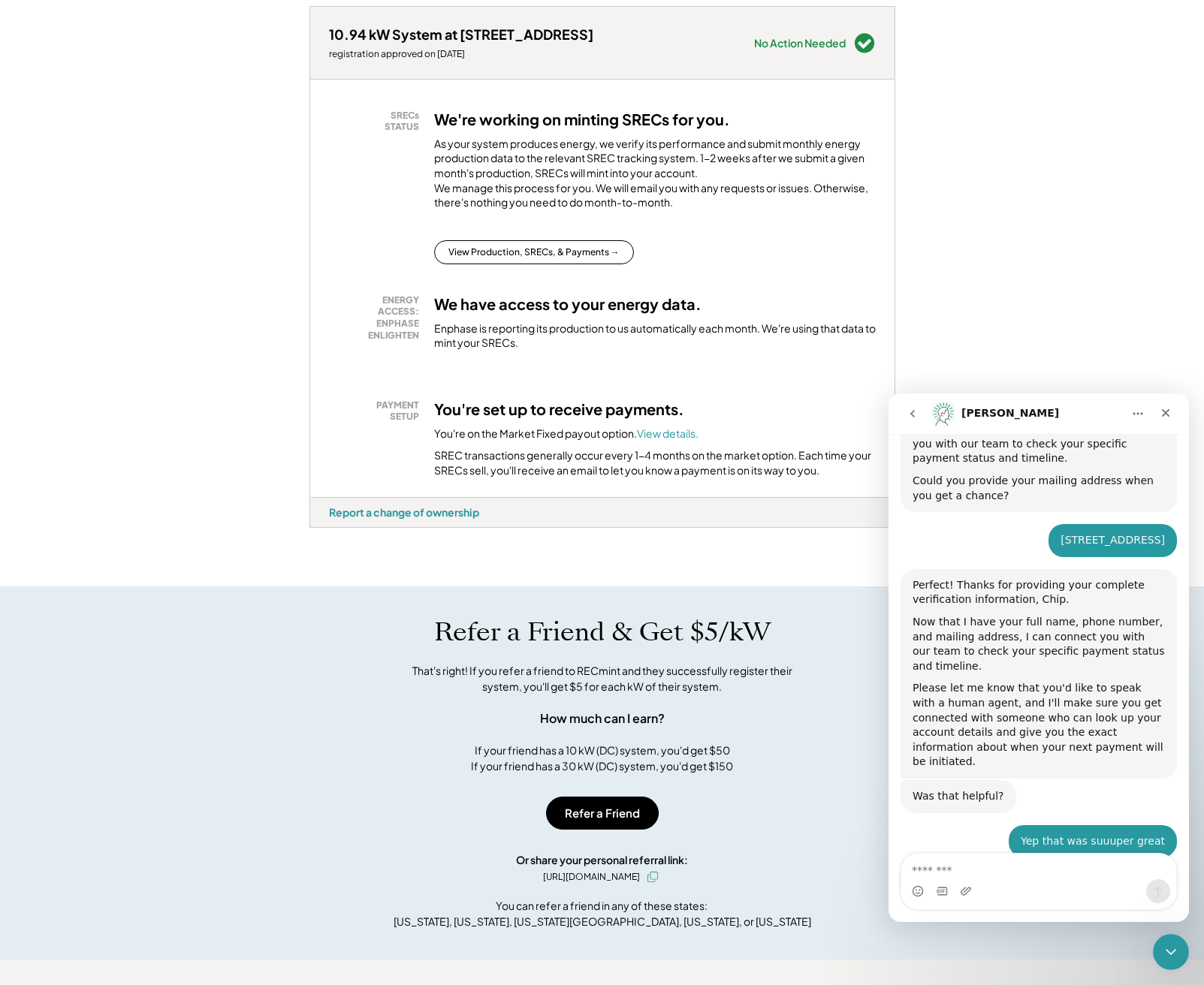
click at [1101, 885] on div "Intercom messenger" at bounding box center [1039, 891] width 275 height 24
click at [1101, 881] on div "Intercom messenger" at bounding box center [1039, 891] width 275 height 24
click at [1073, 873] on textarea "Message…" at bounding box center [1039, 866] width 275 height 26
type textarea "*"
type textarea "**********"
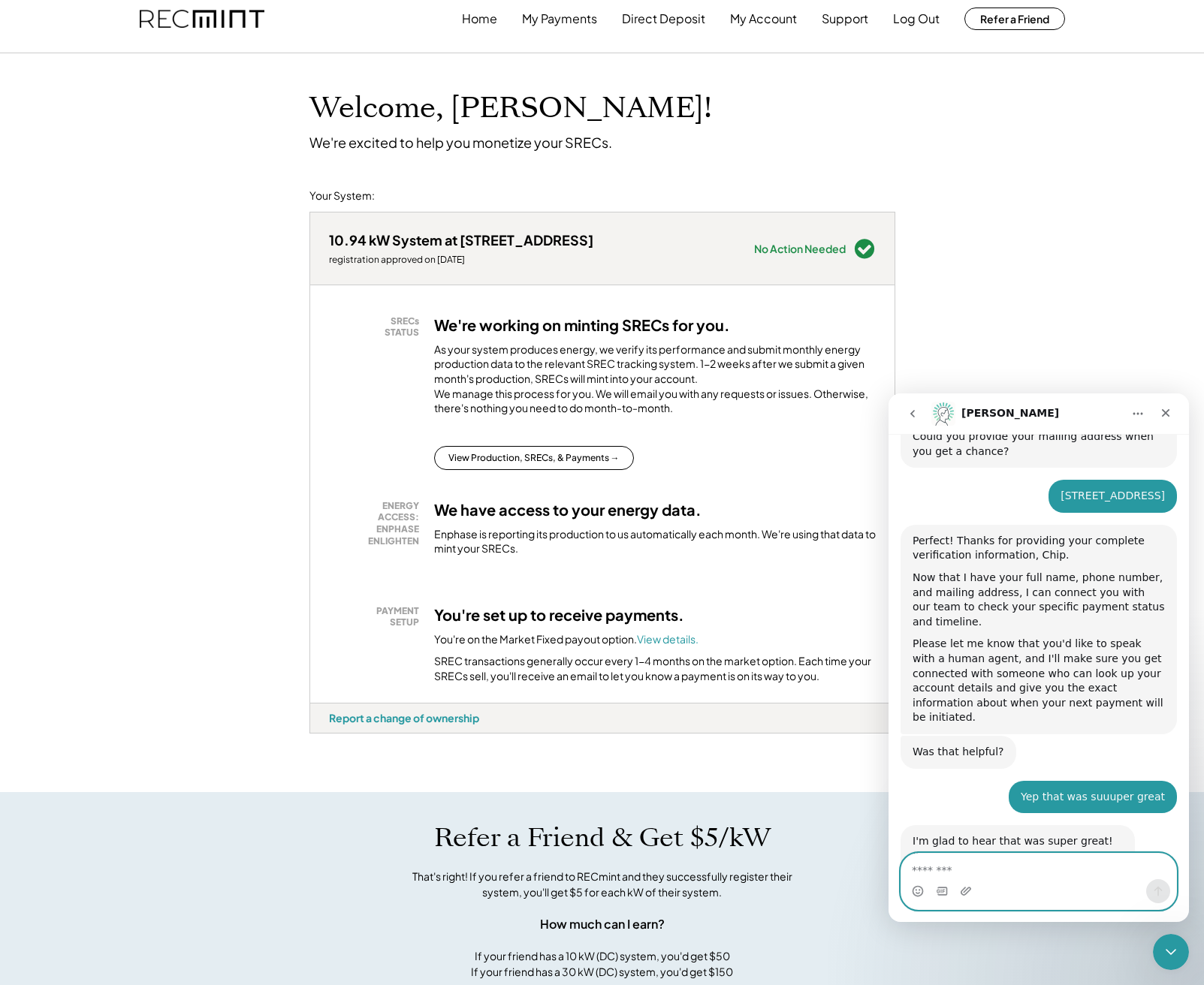
scroll to position [1553, 0]
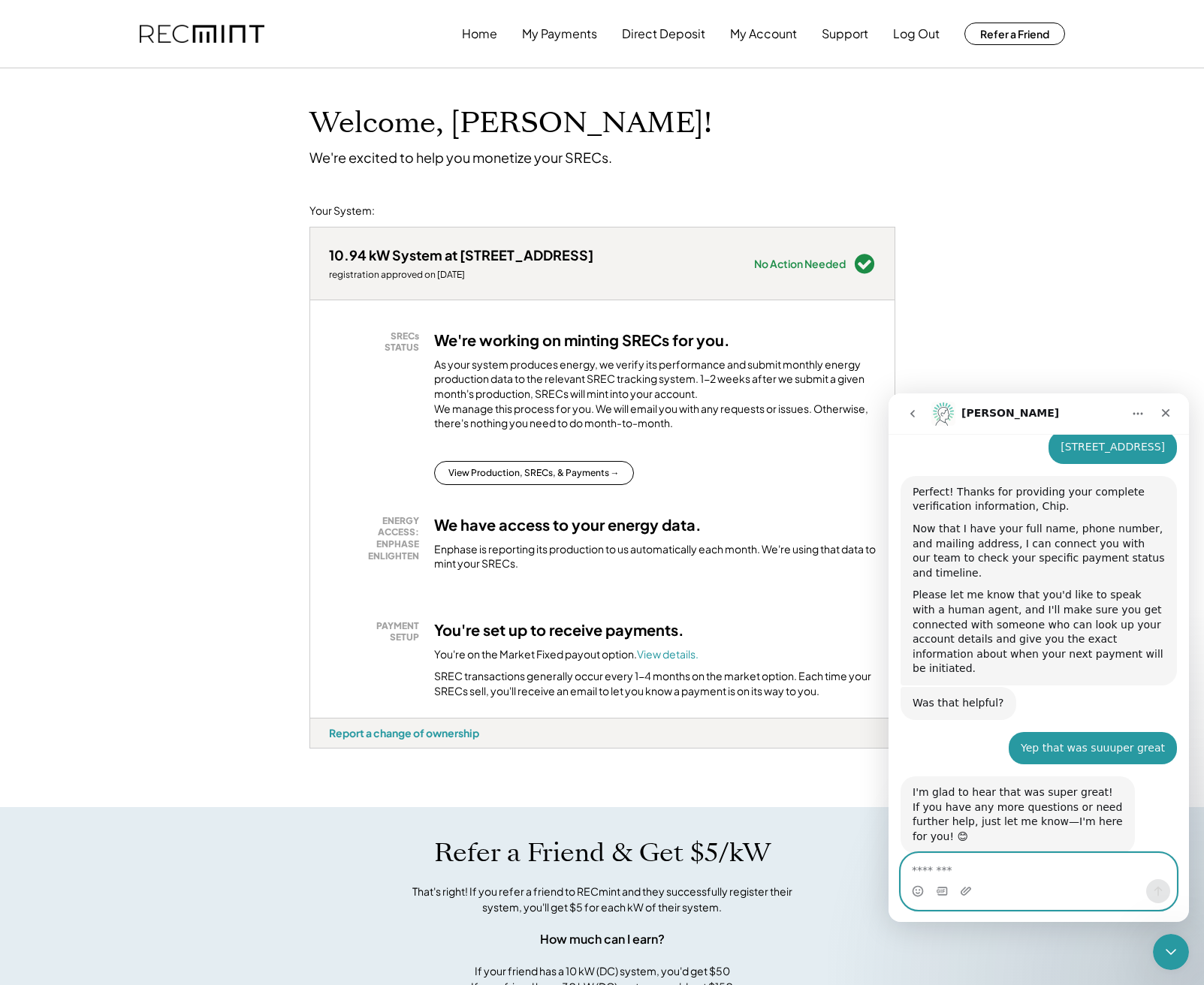
click at [1025, 869] on textarea "Message…" at bounding box center [1039, 866] width 275 height 26
click at [1025, 871] on textarea "Message…" at bounding box center [1039, 866] width 275 height 26
click at [1025, 872] on textarea "Message…" at bounding box center [1039, 866] width 275 height 26
click at [1012, 875] on textarea "Message…" at bounding box center [1039, 866] width 275 height 26
click at [1008, 876] on textarea "Message…" at bounding box center [1039, 866] width 275 height 26
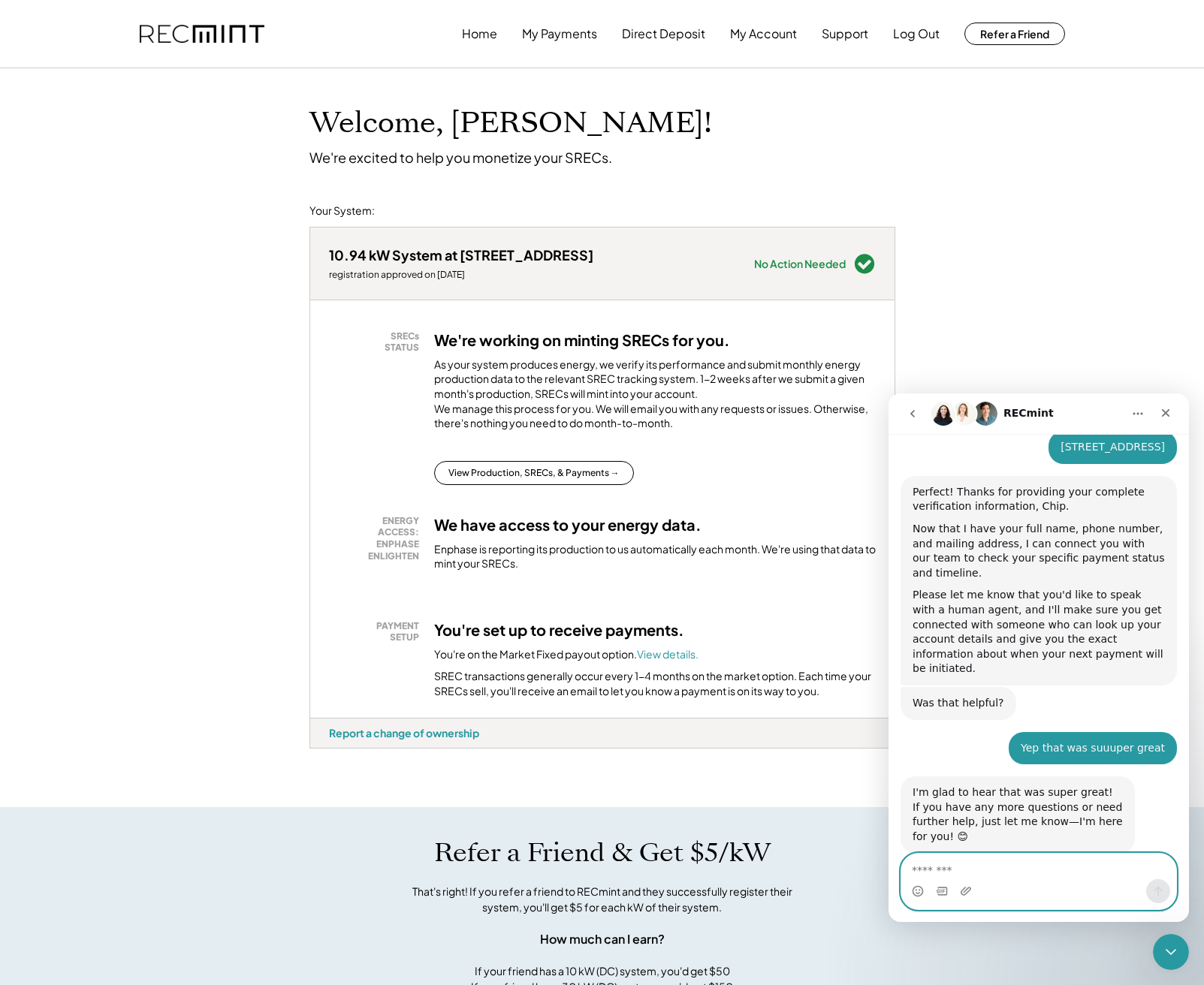
click at [1029, 872] on textarea "Message…" at bounding box center [1039, 866] width 275 height 26
click at [1036, 879] on textarea "Message…" at bounding box center [1039, 866] width 275 height 26
click at [1022, 876] on textarea "Message…" at bounding box center [1039, 866] width 275 height 26
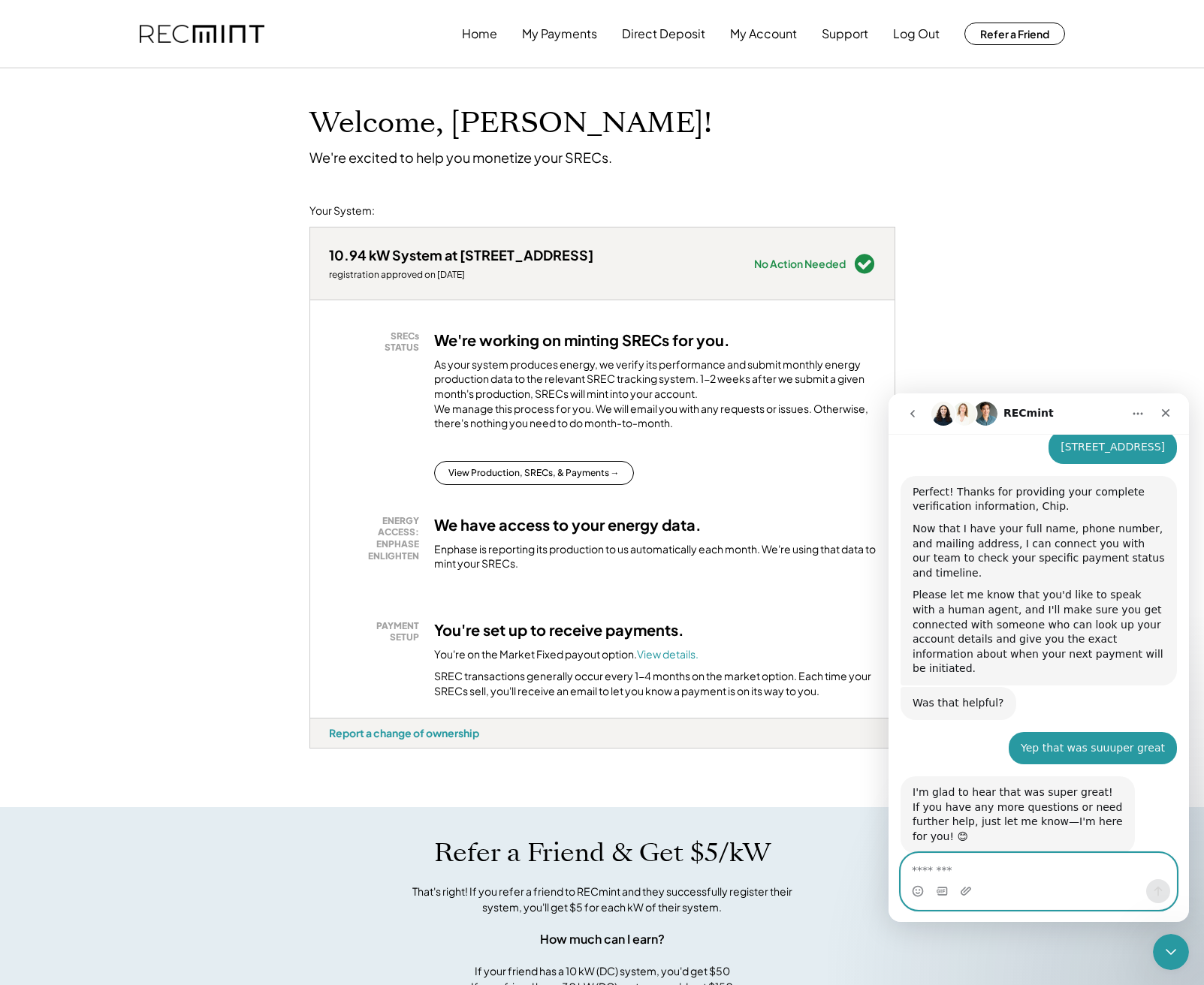
click at [1023, 877] on textarea "Message…" at bounding box center [1039, 866] width 275 height 26
click at [1028, 879] on textarea "Message…" at bounding box center [1039, 866] width 275 height 26
click at [1028, 878] on textarea "Message…" at bounding box center [1039, 866] width 275 height 26
click at [1080, 873] on textarea "Message…" at bounding box center [1039, 866] width 275 height 26
drag, startPoint x: 908, startPoint y: 816, endPoint x: 966, endPoint y: 822, distance: 58.3
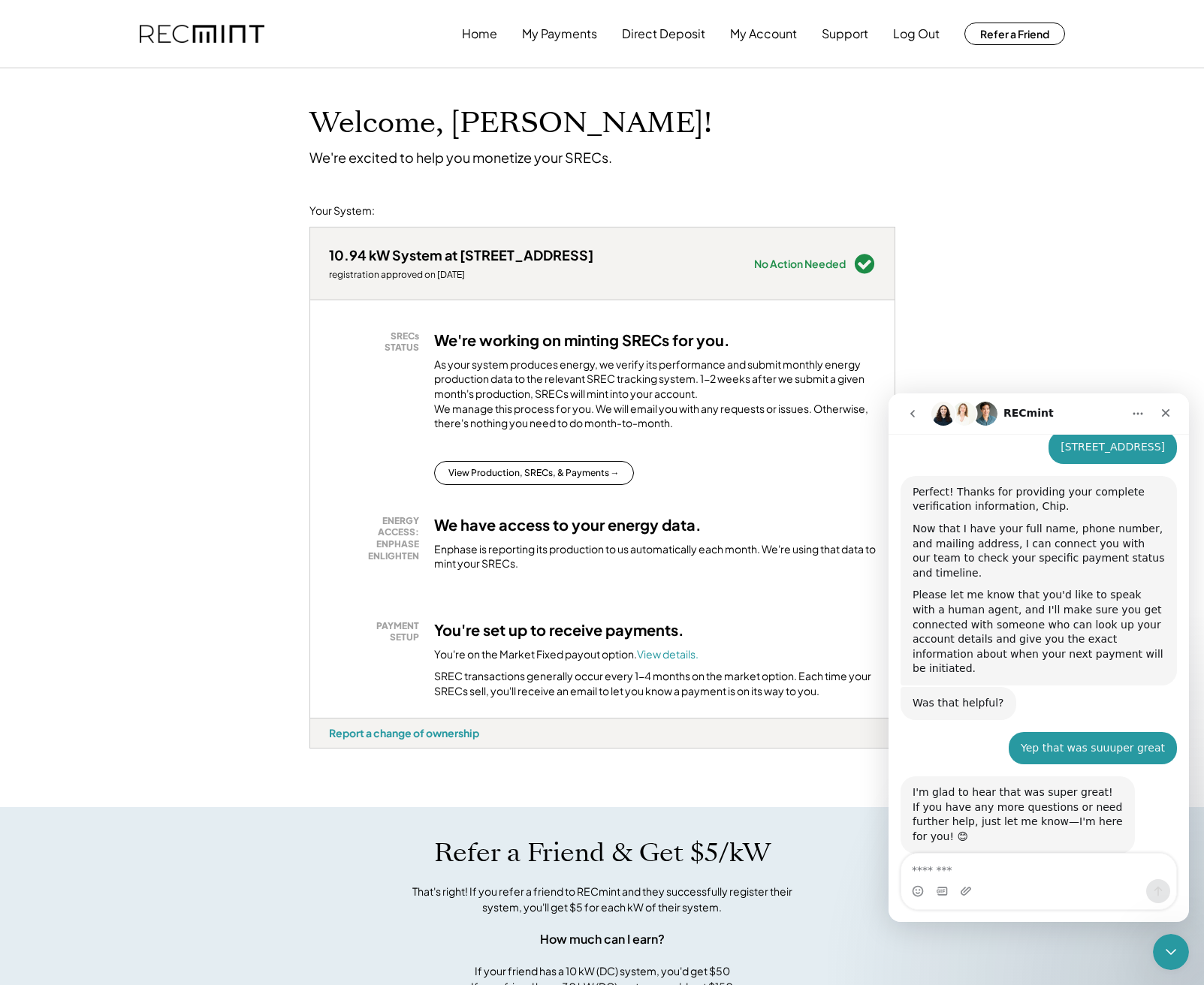
click at [966, 922] on div "Typing" at bounding box center [1039, 951] width 276 height 57
click at [966, 922] on div "Typing" at bounding box center [1039, 951] width 276 height 57
click at [1057, 879] on div "Intercom messenger" at bounding box center [1039, 891] width 275 height 24
click at [1052, 873] on textarea "Message…" at bounding box center [1039, 866] width 275 height 26
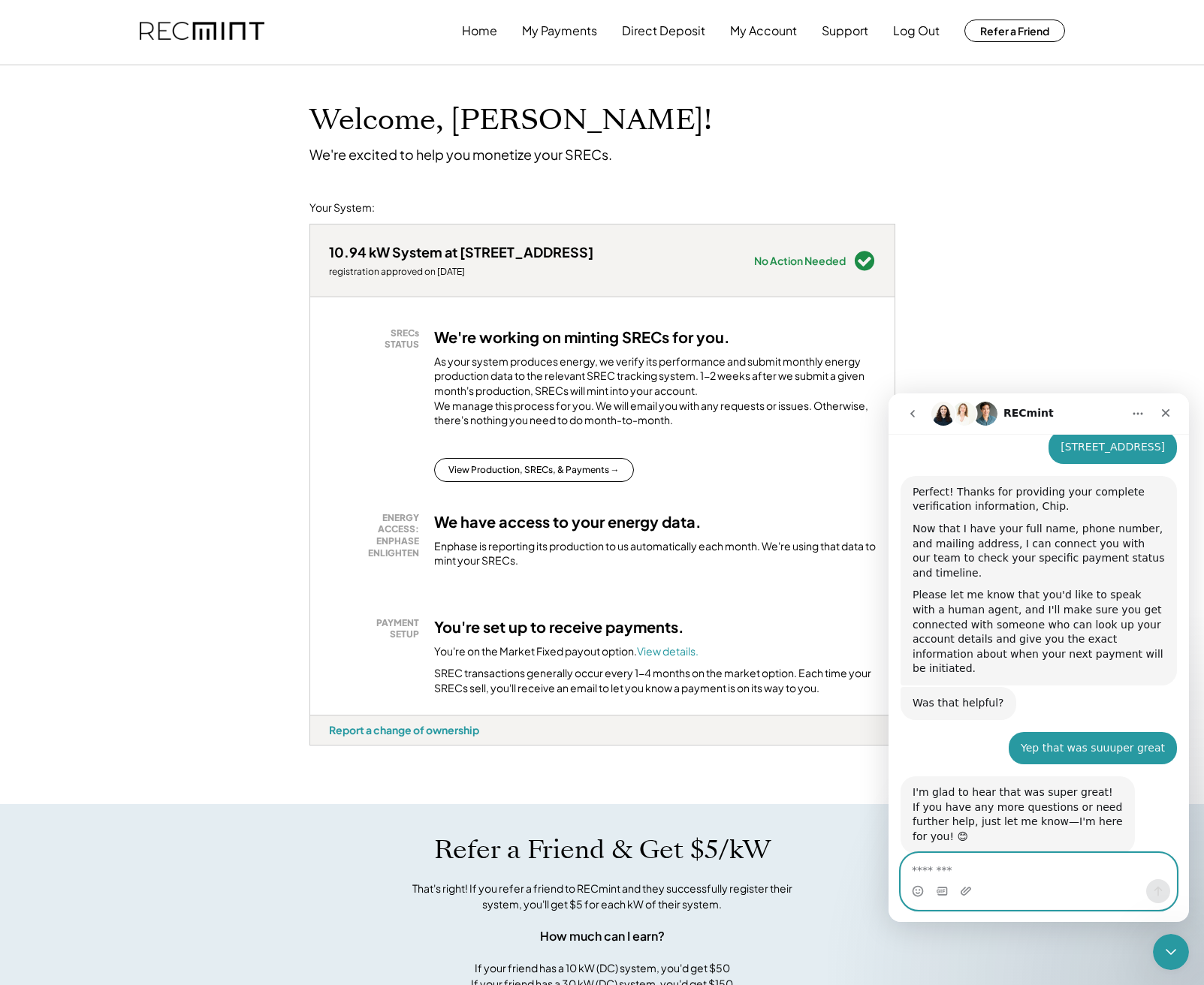
click at [1083, 863] on textarea "Message…" at bounding box center [1039, 866] width 275 height 26
type textarea "*****"
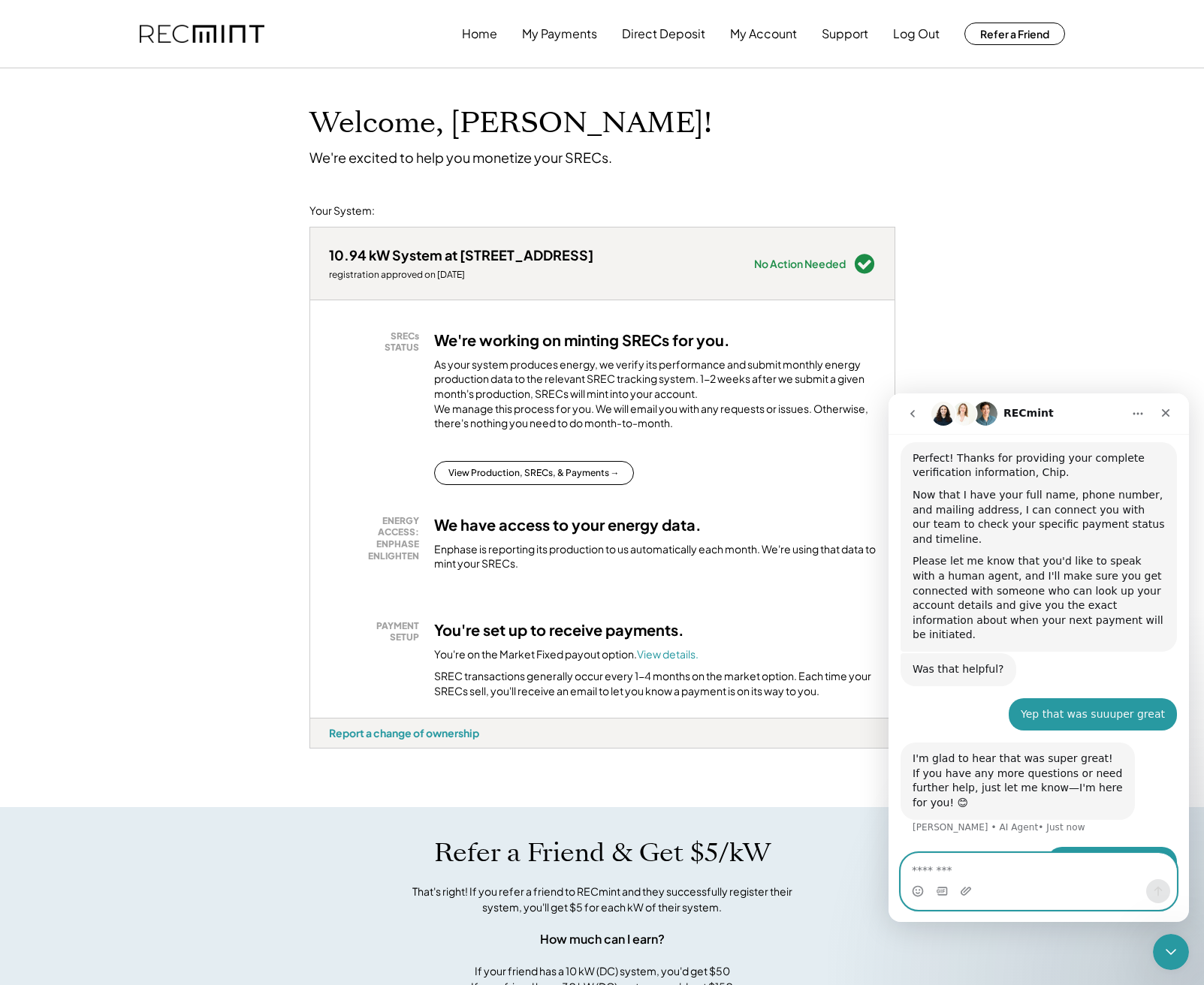
scroll to position [1538, 0]
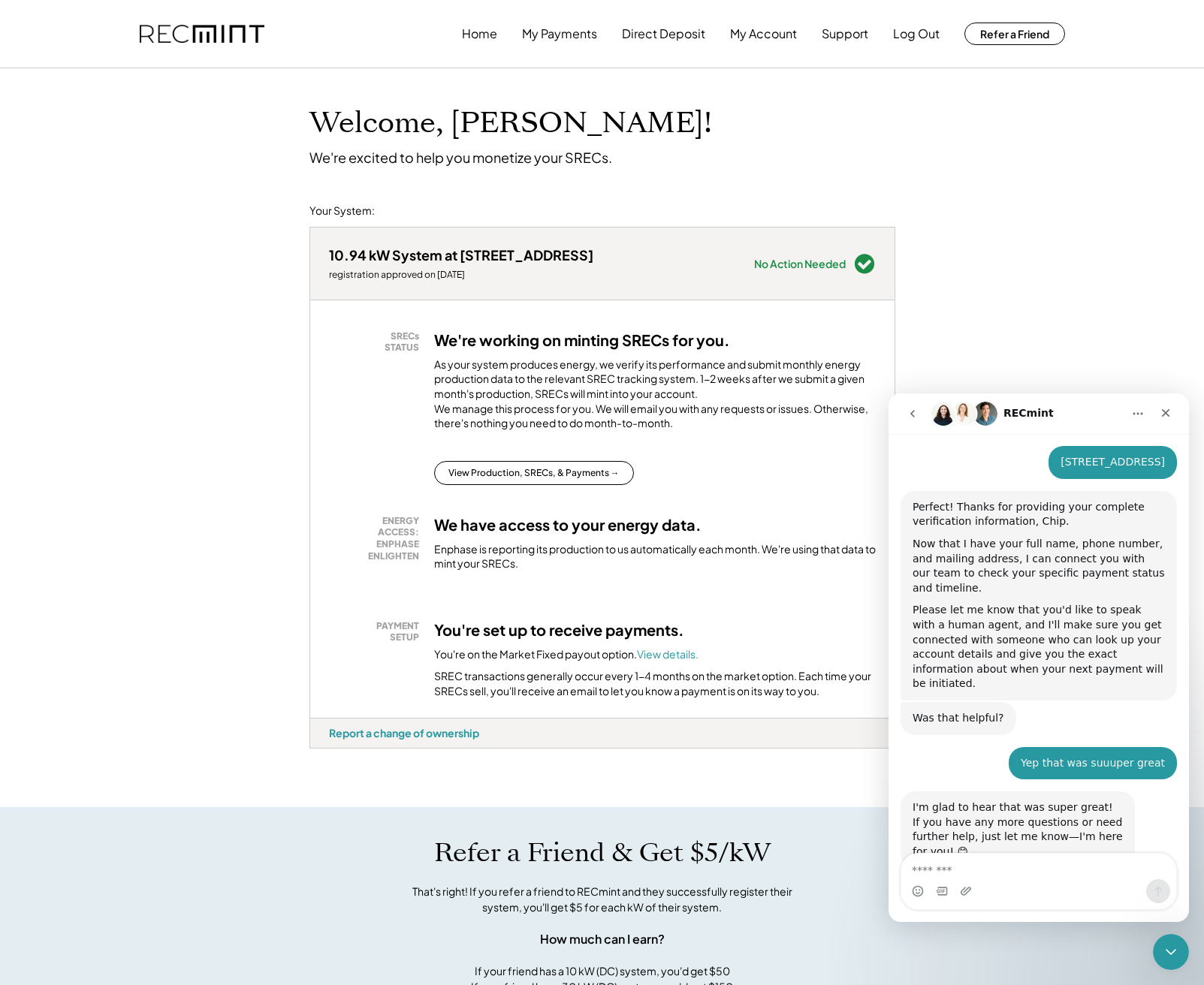
click at [1011, 930] on div "Hello Charles • Just now" at bounding box center [1039, 956] width 276 height 51
click at [989, 930] on div "Hello Charles • Just now" at bounding box center [1039, 956] width 276 height 51
click at [1006, 896] on div "Can I talk to a erson Charles • 1m ago" at bounding box center [1039, 913] width 276 height 35
click at [1005, 896] on div "Can I talk to a erson Charles • 1m ago" at bounding box center [1039, 913] width 276 height 35
drag, startPoint x: 1105, startPoint y: 883, endPoint x: 1096, endPoint y: 883, distance: 9.0
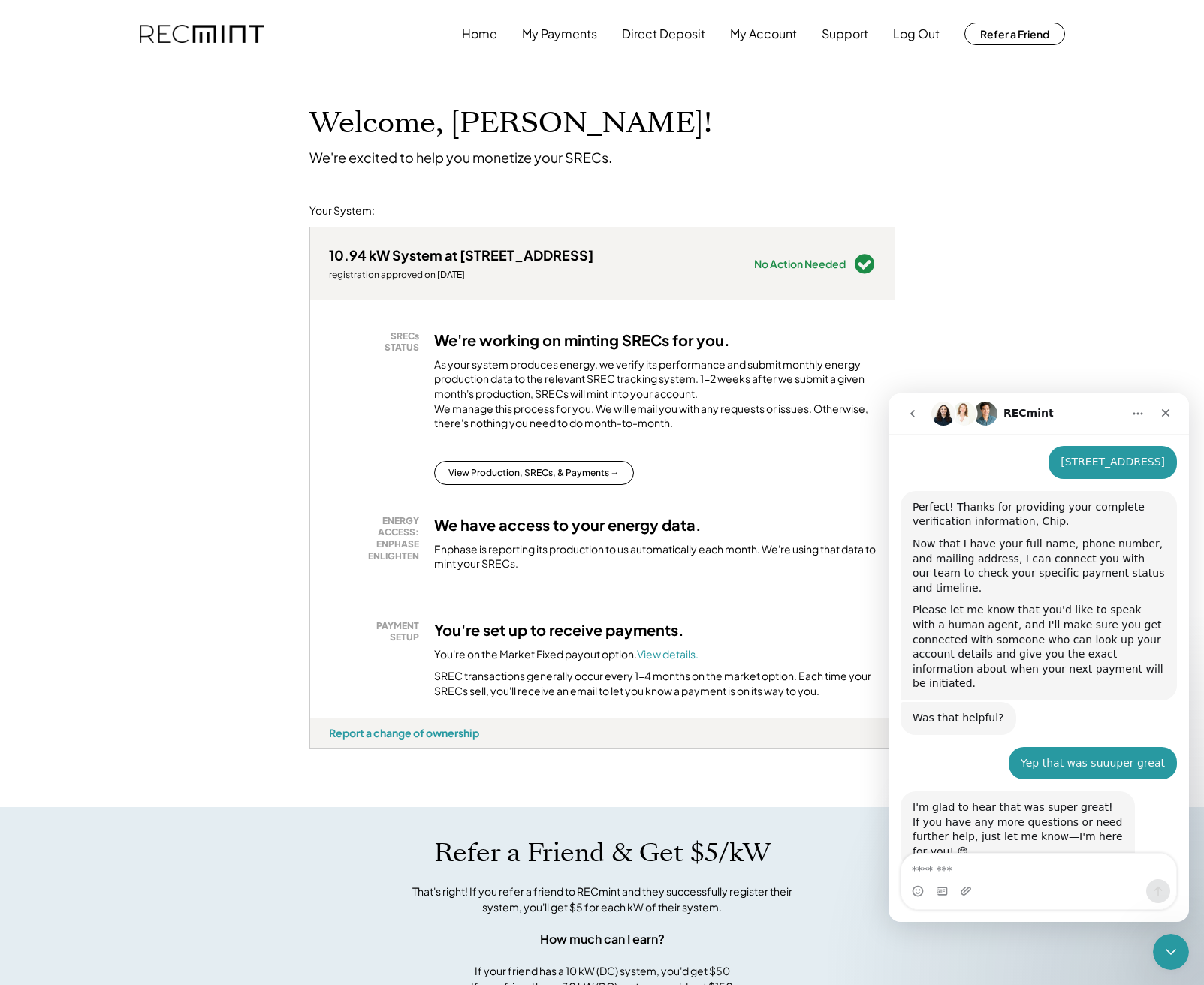
click at [1105, 883] on div "Intercom messenger" at bounding box center [1039, 891] width 275 height 24
click at [1053, 883] on div "Intercom messenger" at bounding box center [1039, 891] width 275 height 24
click at [1013, 879] on textarea "Message…" at bounding box center [1039, 866] width 275 height 26
click at [980, 875] on textarea "Message…" at bounding box center [1039, 866] width 275 height 26
click at [982, 869] on textarea "Message…" at bounding box center [1039, 866] width 275 height 26
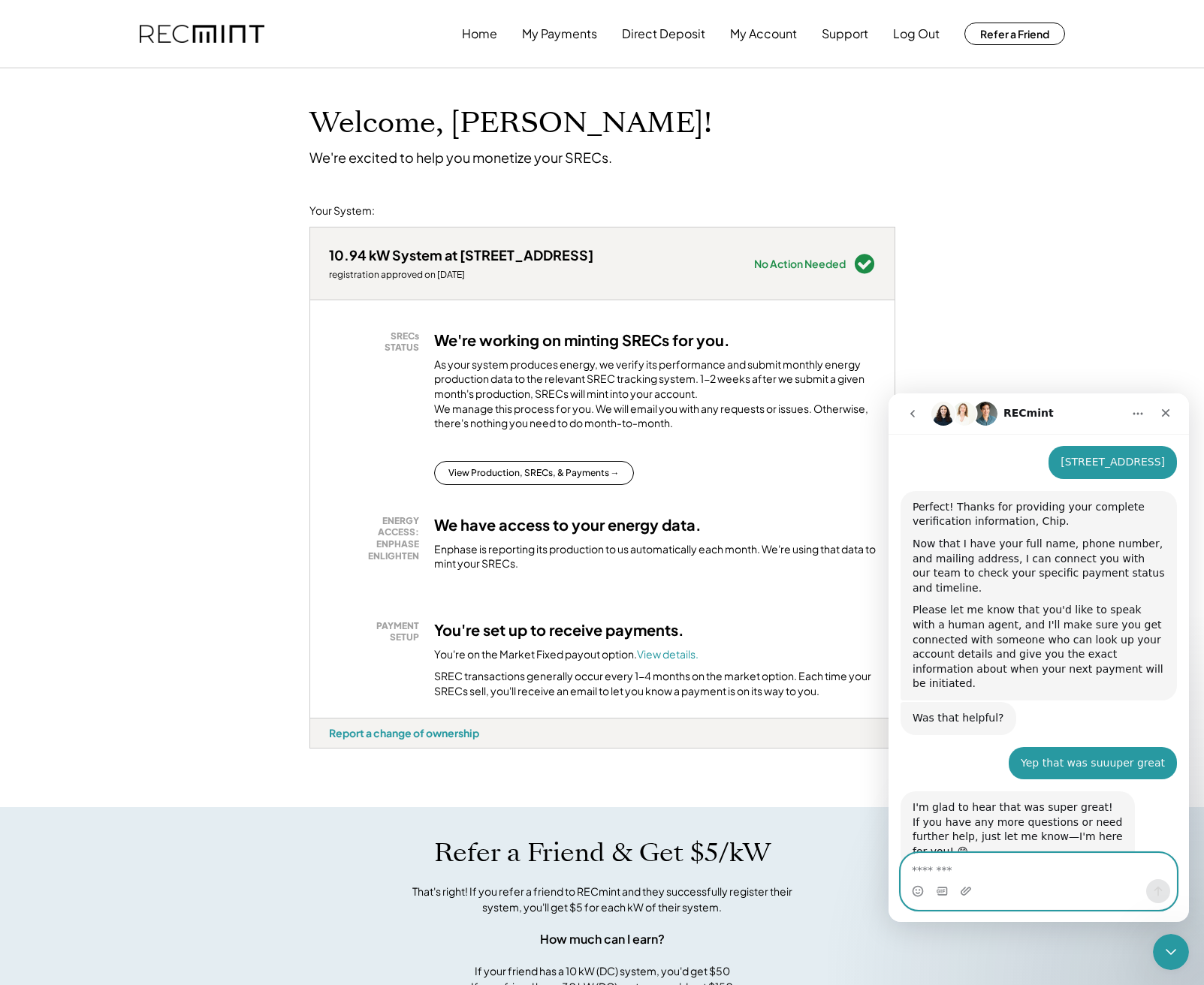
click at [994, 870] on textarea "Message…" at bounding box center [1039, 866] width 275 height 26
click at [994, 878] on textarea "Message…" at bounding box center [1039, 866] width 275 height 26
click at [997, 878] on textarea "Message…" at bounding box center [1039, 866] width 275 height 26
type textarea "*****"
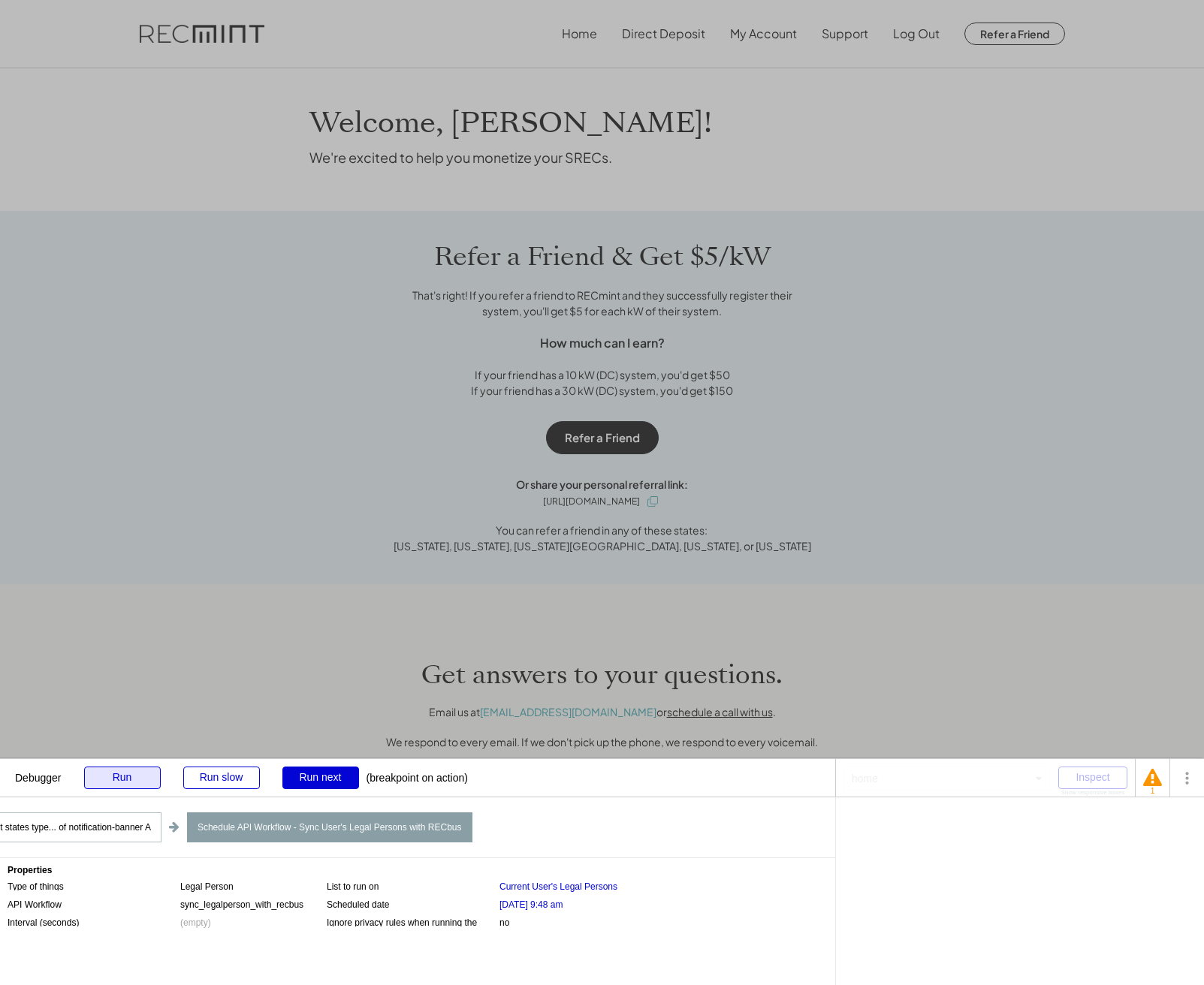
click at [125, 776] on div "Run" at bounding box center [122, 778] width 77 height 23
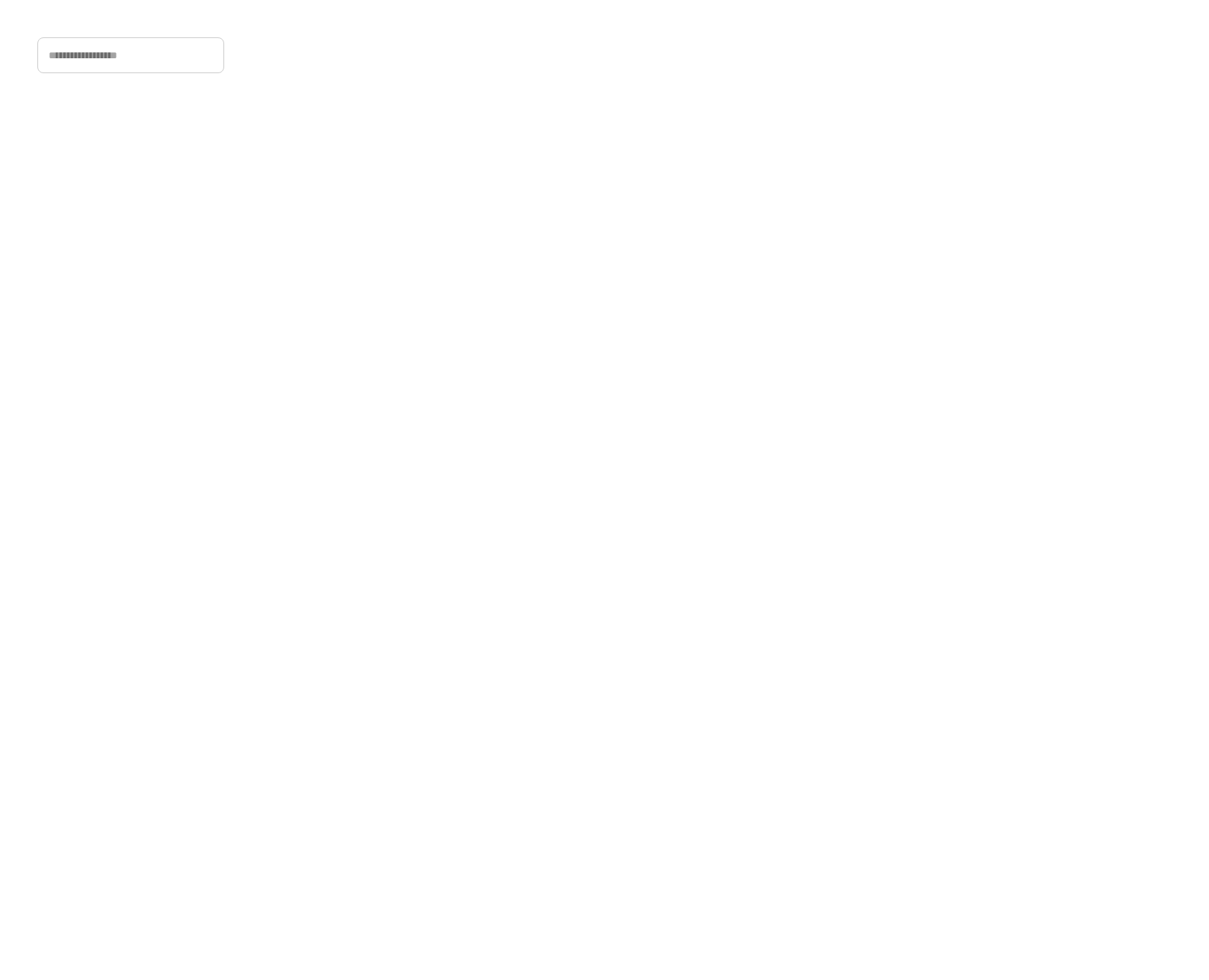
click at [162, 65] on input "input" at bounding box center [131, 55] width 187 height 36
type input "**********"
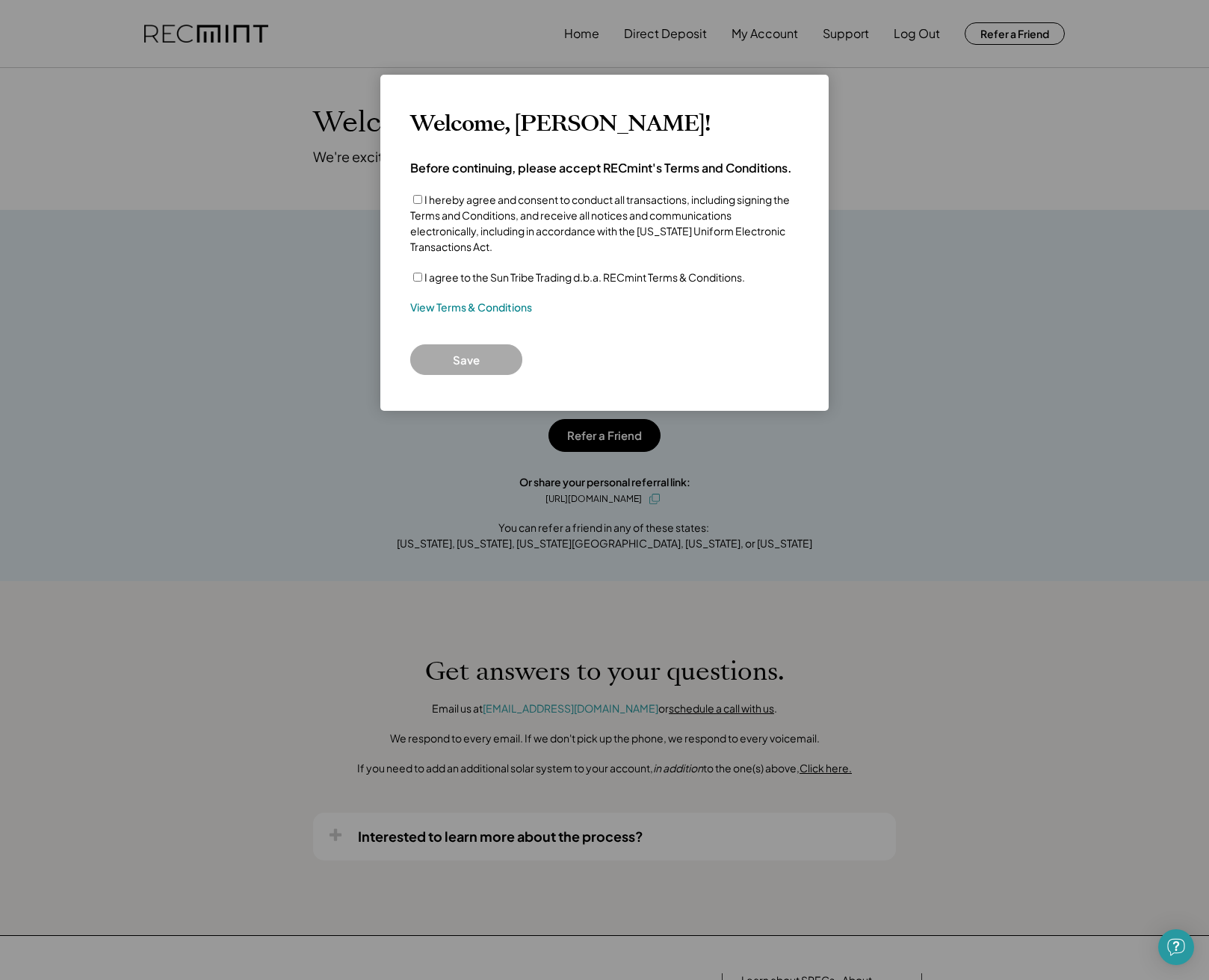
click at [422, 273] on div "I agree to the Sun Tribe Trading d.b.a. RECmint Terms & Conditions." at bounding box center [604, 277] width 389 height 15
click at [424, 203] on label "I hereby agree and consent to conduct all transactions, including signing the T…" at bounding box center [599, 223] width 379 height 60
click at [449, 357] on button "Save" at bounding box center [466, 360] width 112 height 31
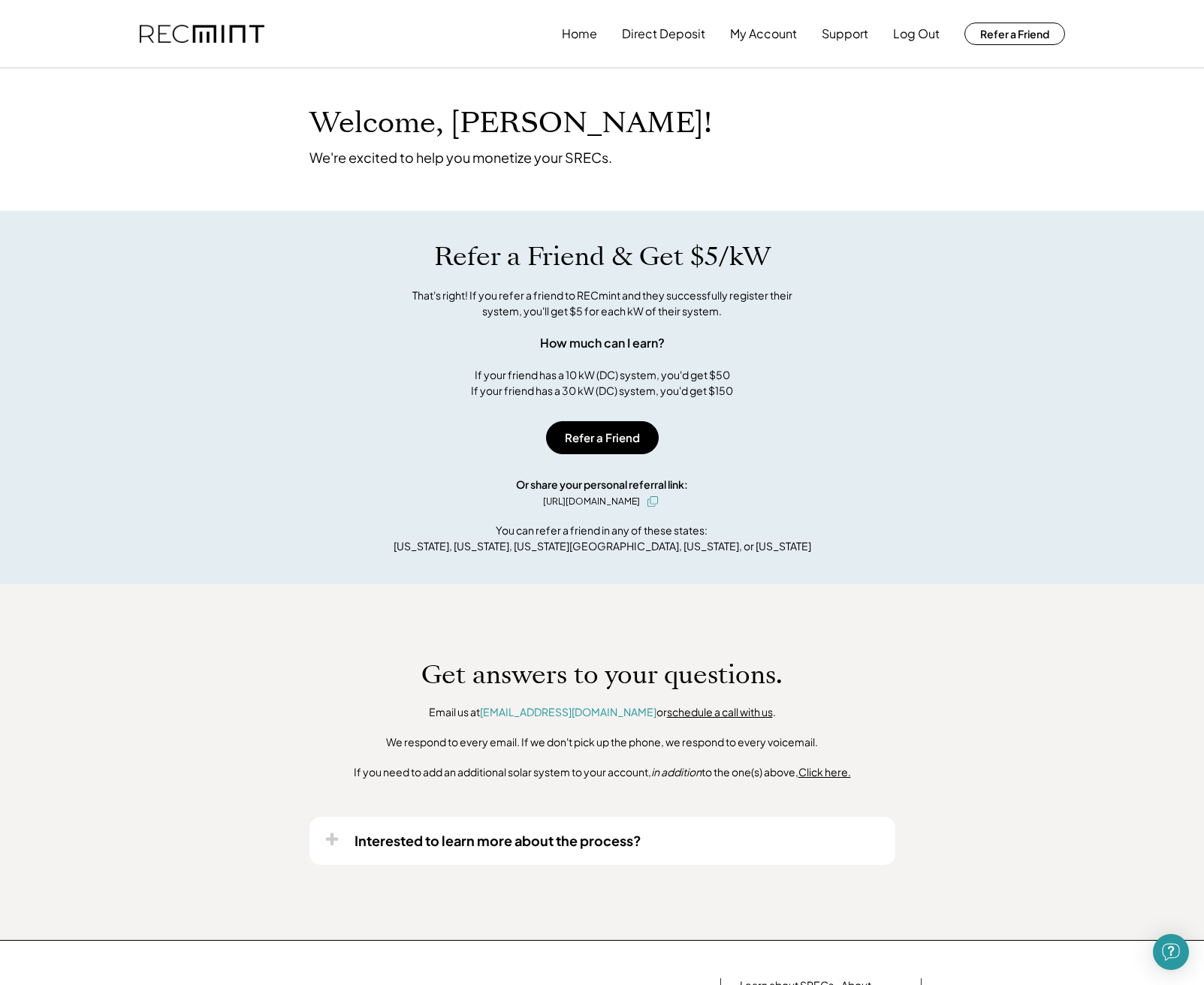
click at [1189, 910] on div "Get answers to your questions. Email us at [EMAIL_ADDRESS][DOMAIN_NAME] or sche…" at bounding box center [602, 762] width 1204 height 356
click at [1177, 968] on div "Open Intercom Messenger" at bounding box center [1171, 952] width 40 height 40
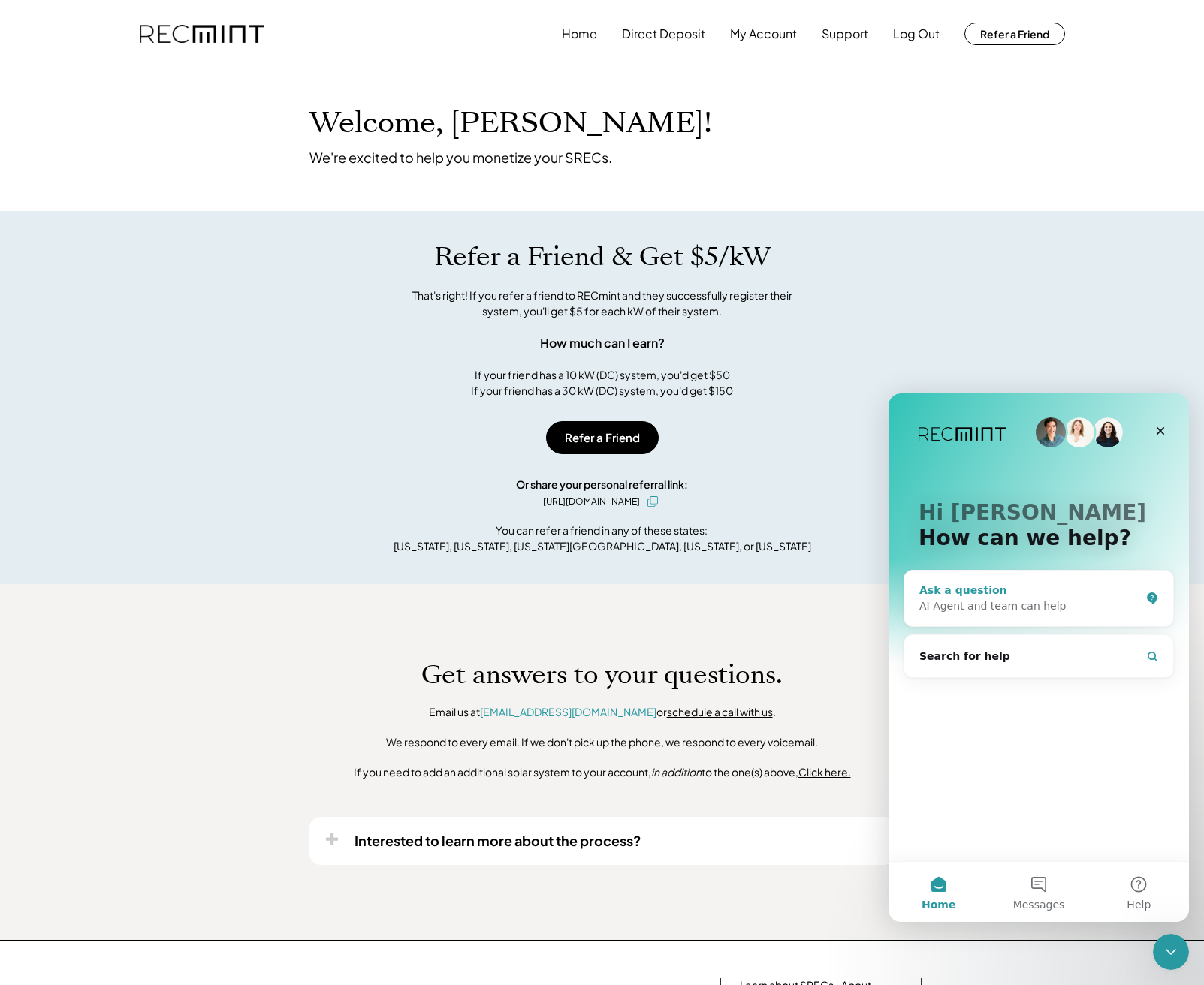
click at [956, 596] on div "Ask a question" at bounding box center [1029, 591] width 220 height 16
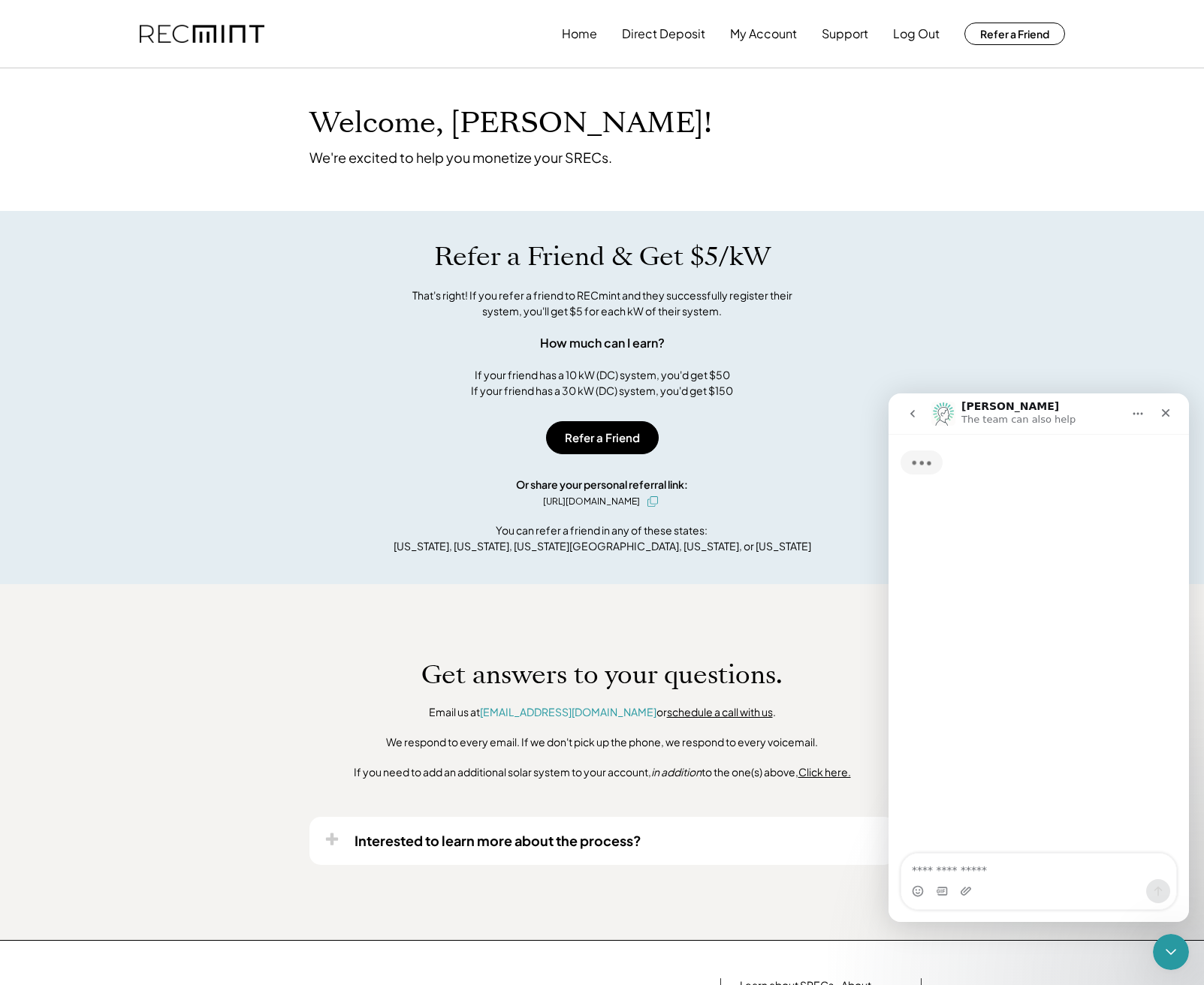
click at [1004, 872] on textarea "Ask a question…" at bounding box center [1039, 866] width 275 height 26
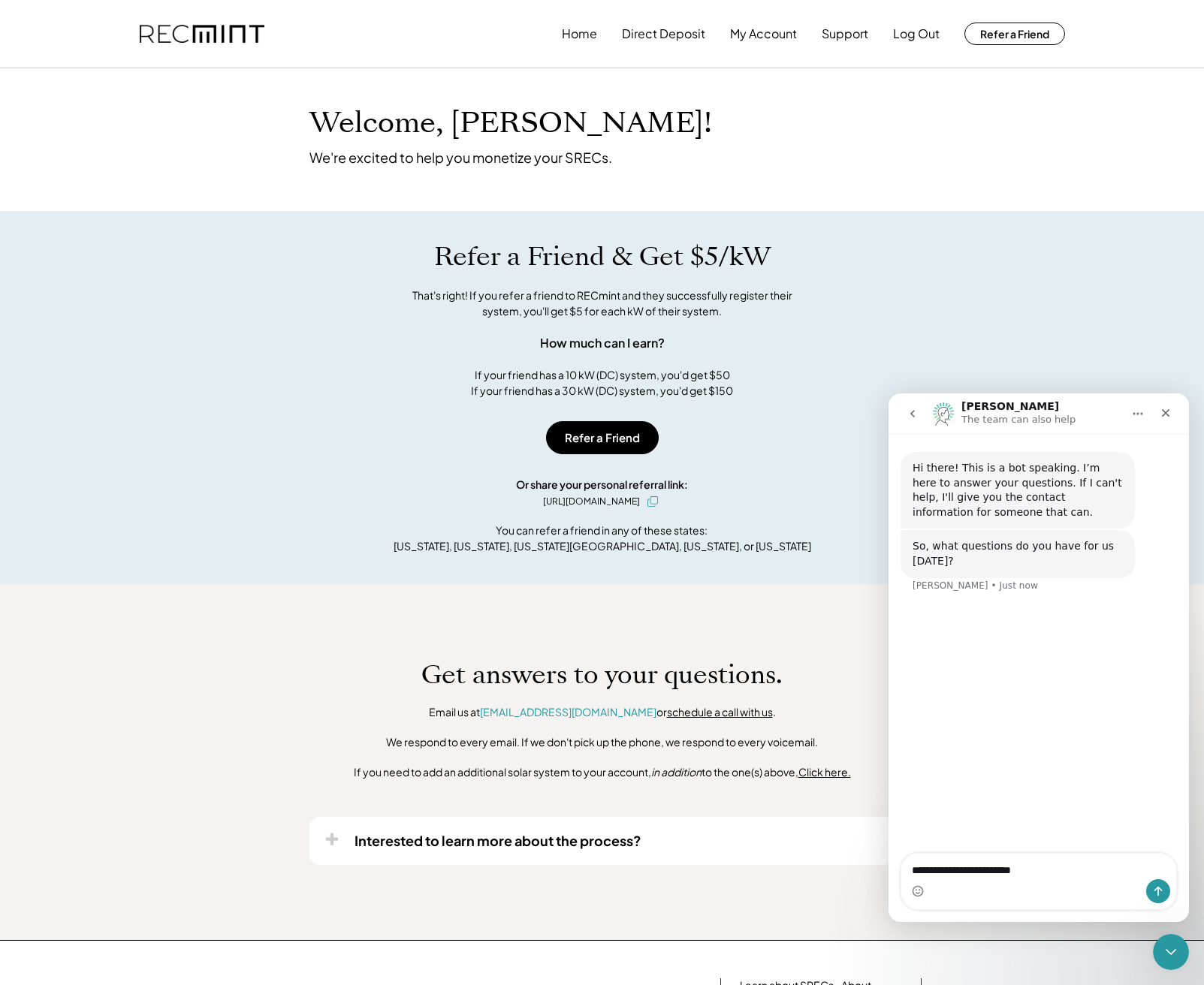
type textarea "**********"
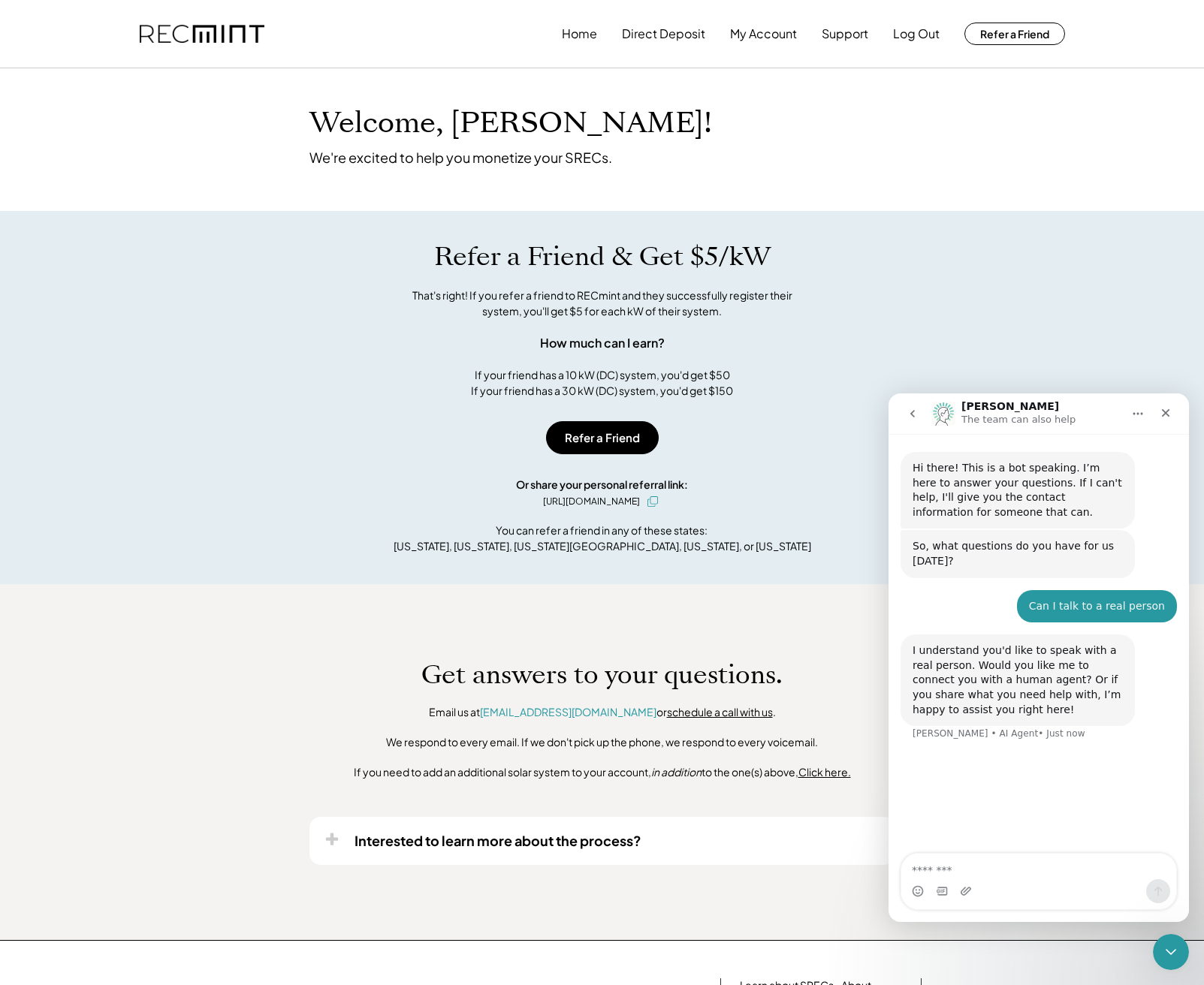
click at [1039, 870] on textarea "Message…" at bounding box center [1039, 866] width 275 height 26
type textarea "**********"
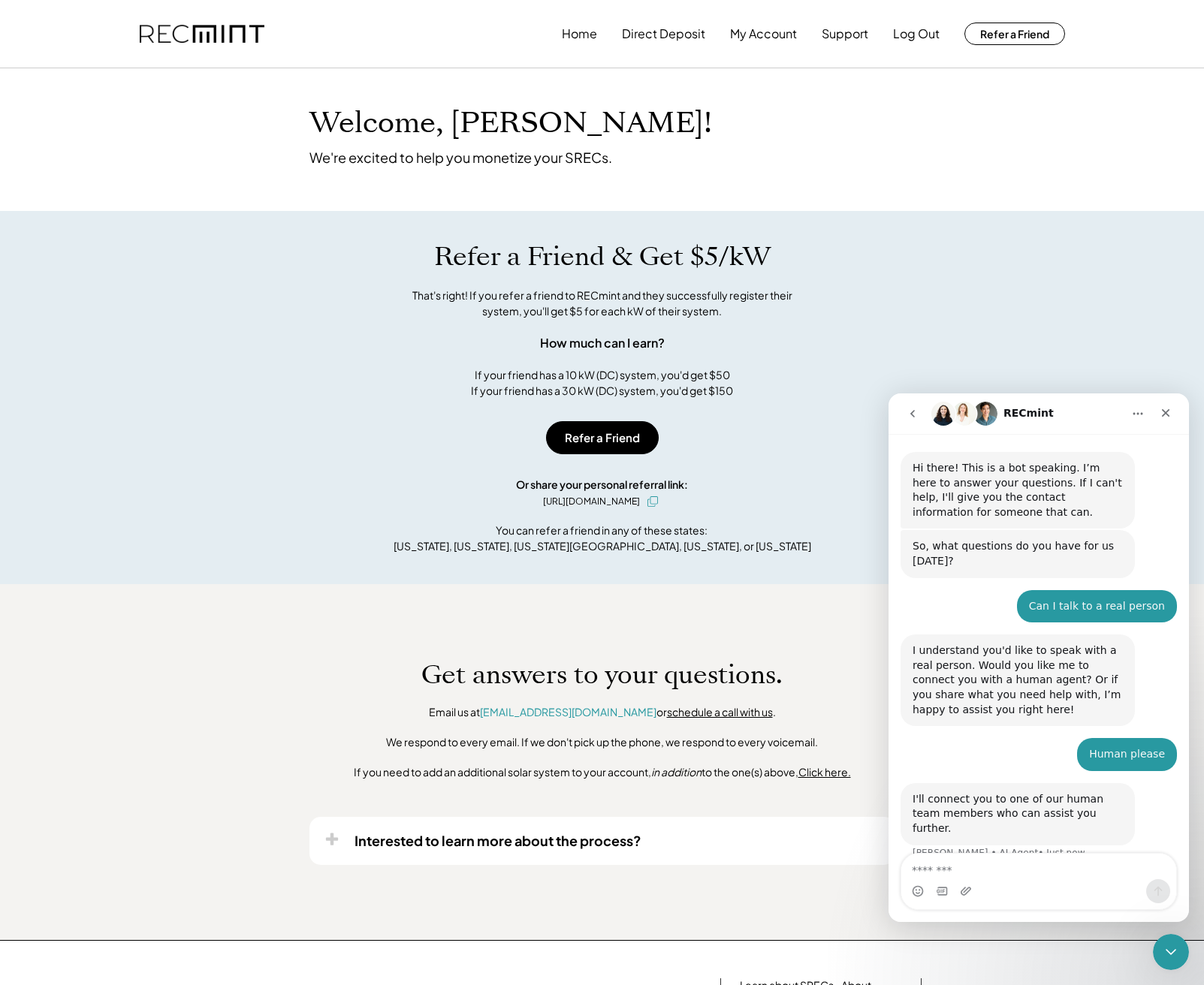
scroll to position [2, 0]
click at [942, 737] on div "Human please [PERSON_NAME] • Just now" at bounding box center [1039, 759] width 276 height 45
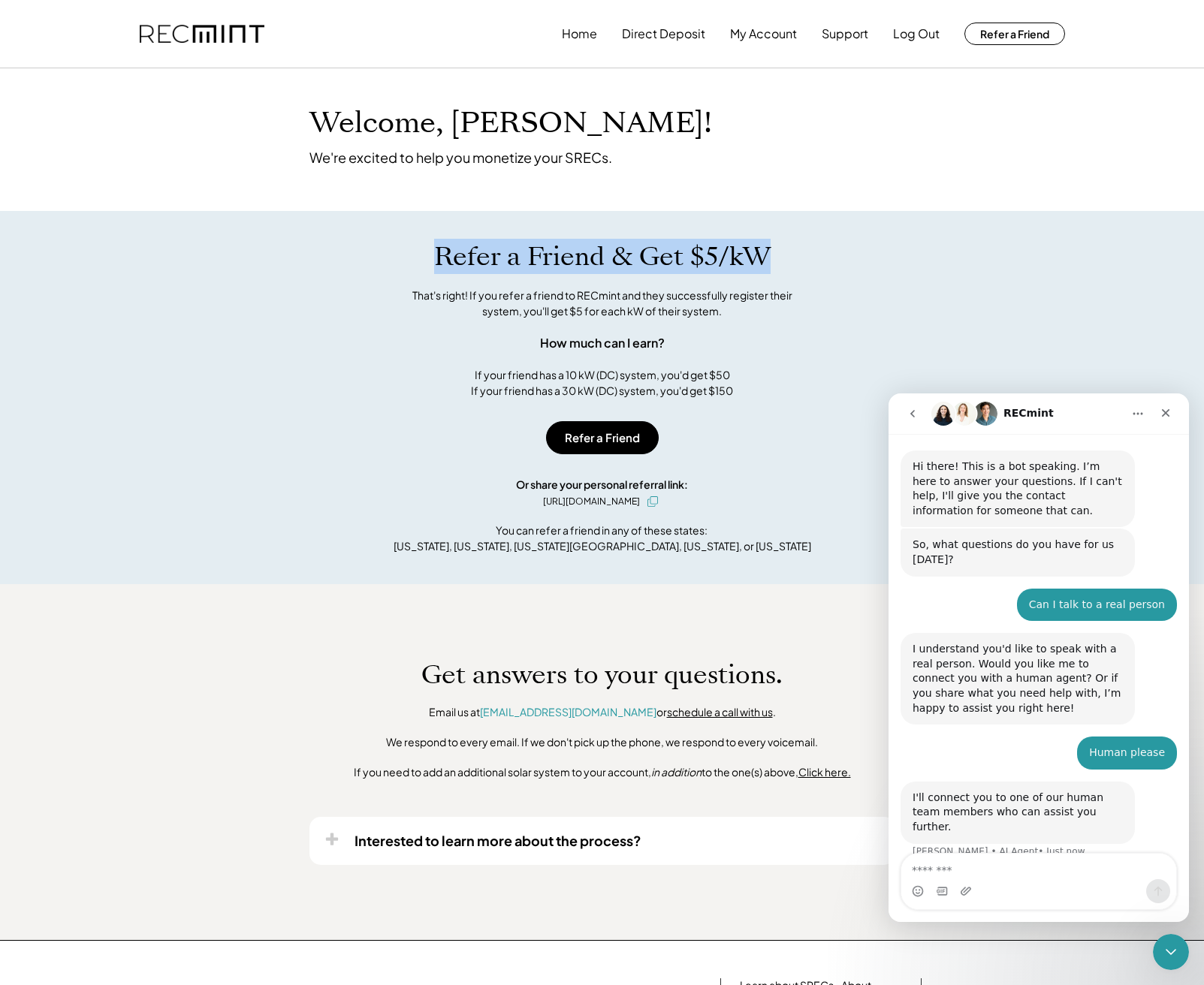
click at [798, 239] on div "Refer a Friend & Get $5/kW That's right! If you refer a friend to RECmint and t…" at bounding box center [602, 397] width 1204 height 373
click at [671, 244] on h1 "Refer a Friend & Get $5/kW" at bounding box center [602, 257] width 336 height 32
click at [604, 257] on h1 "Refer a Friend & Get $5/kW" at bounding box center [602, 257] width 336 height 32
click at [561, 256] on h1 "Refer a Friend & Get $5/kW" at bounding box center [602, 257] width 336 height 32
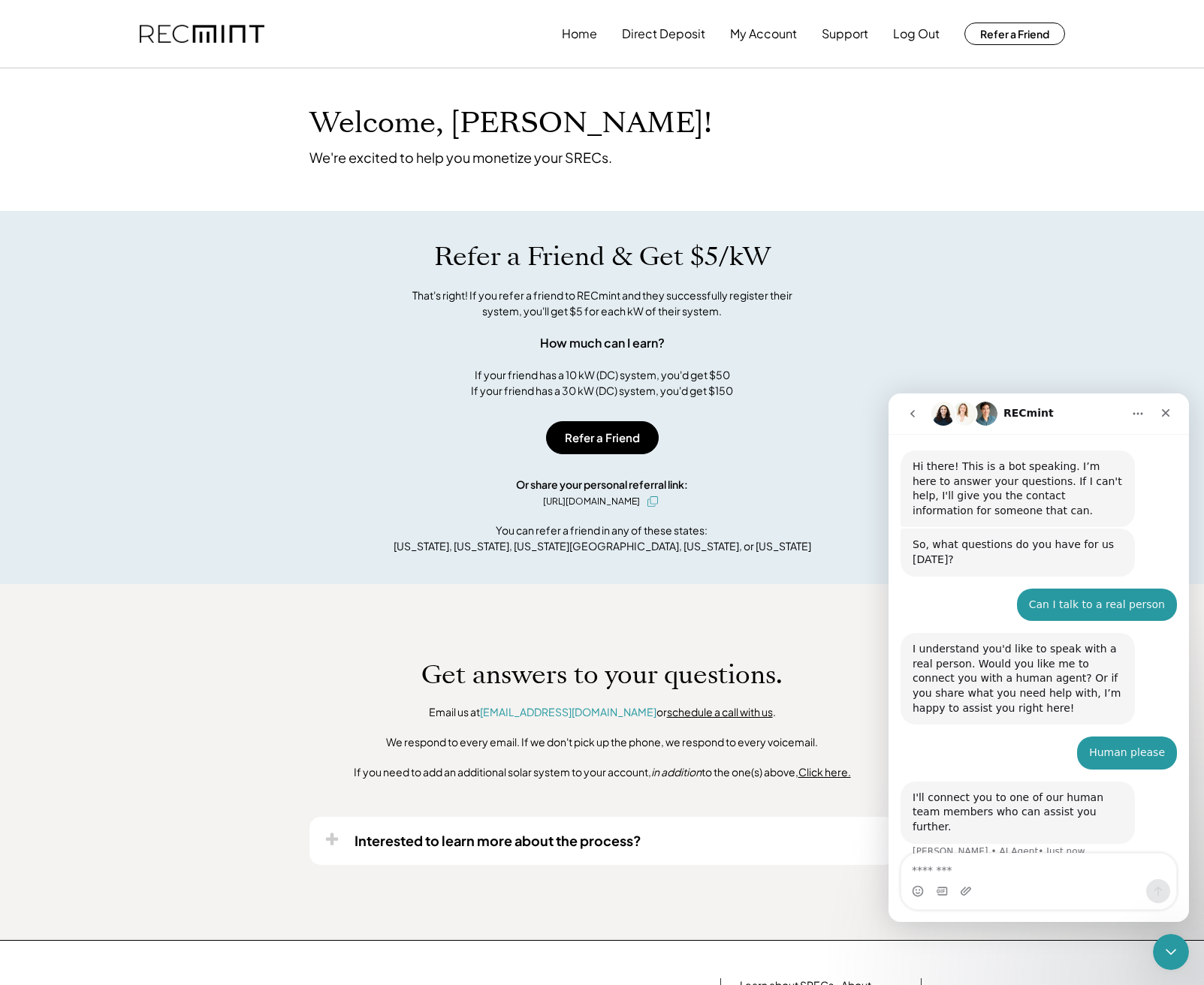
click at [517, 249] on h1 "Refer a Friend & Get $5/kW" at bounding box center [602, 257] width 336 height 32
drag, startPoint x: 1104, startPoint y: 812, endPoint x: 914, endPoint y: 794, distance: 190.9
click at [914, 794] on div "I'll connect you to one of our human team members who can assist you further." at bounding box center [1017, 813] width 210 height 44
click at [1113, 810] on div "I'll connect you to one of our human team members who can assist you further." at bounding box center [1017, 813] width 210 height 44
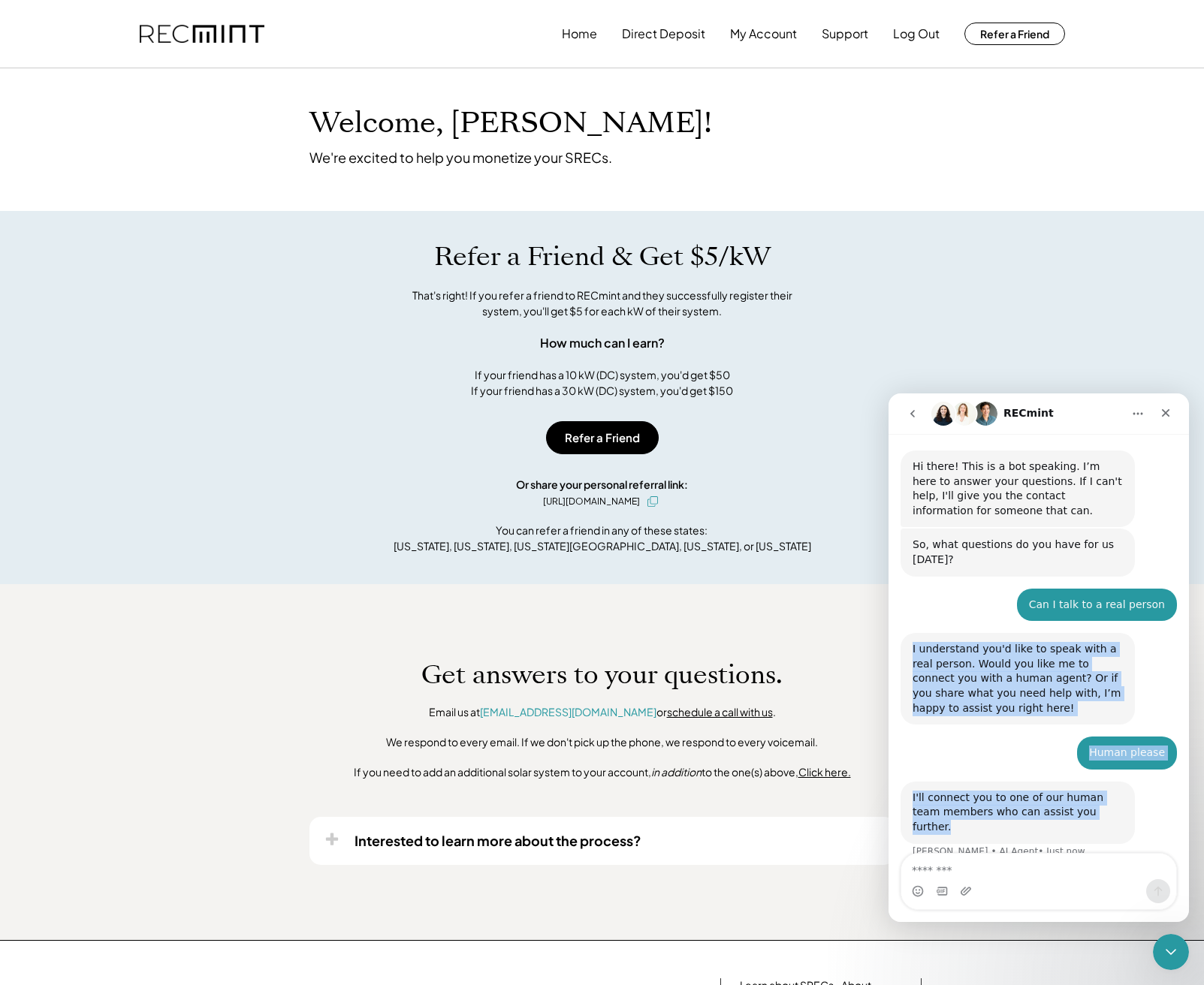
drag, startPoint x: 1121, startPoint y: 812, endPoint x: 922, endPoint y: 634, distance: 267.0
click at [922, 635] on div "Hi there! This is a bot speaking. I’m here to answer your questions. If I can't…" at bounding box center [1039, 663] width 276 height 426
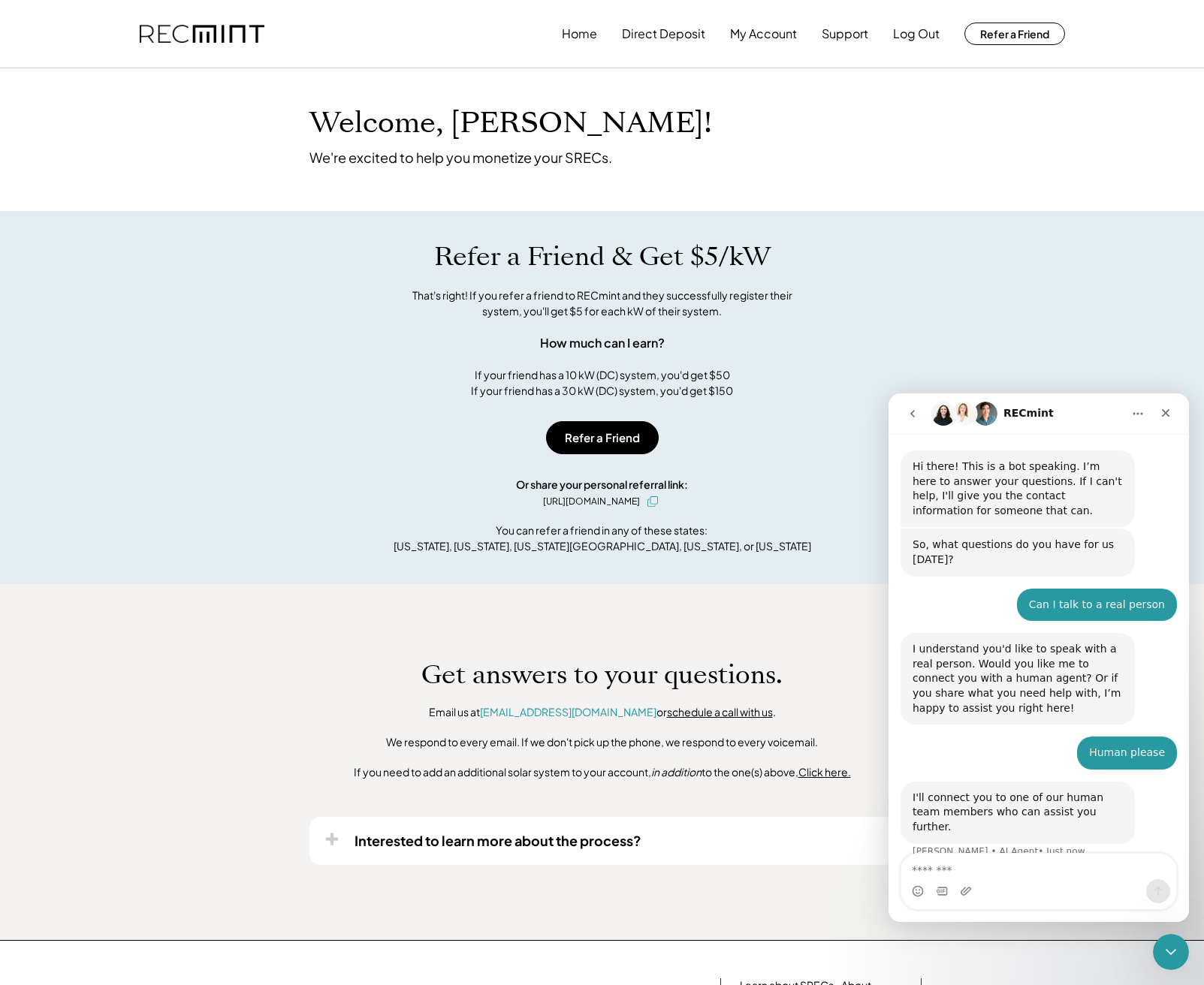
drag, startPoint x: 1013, startPoint y: 703, endPoint x: 1015, endPoint y: 715, distance: 12.2
click at [1012, 708] on div "I understand you'd like to speak with a real person. Would you like me to conne…" at bounding box center [1017, 678] width 210 height 74
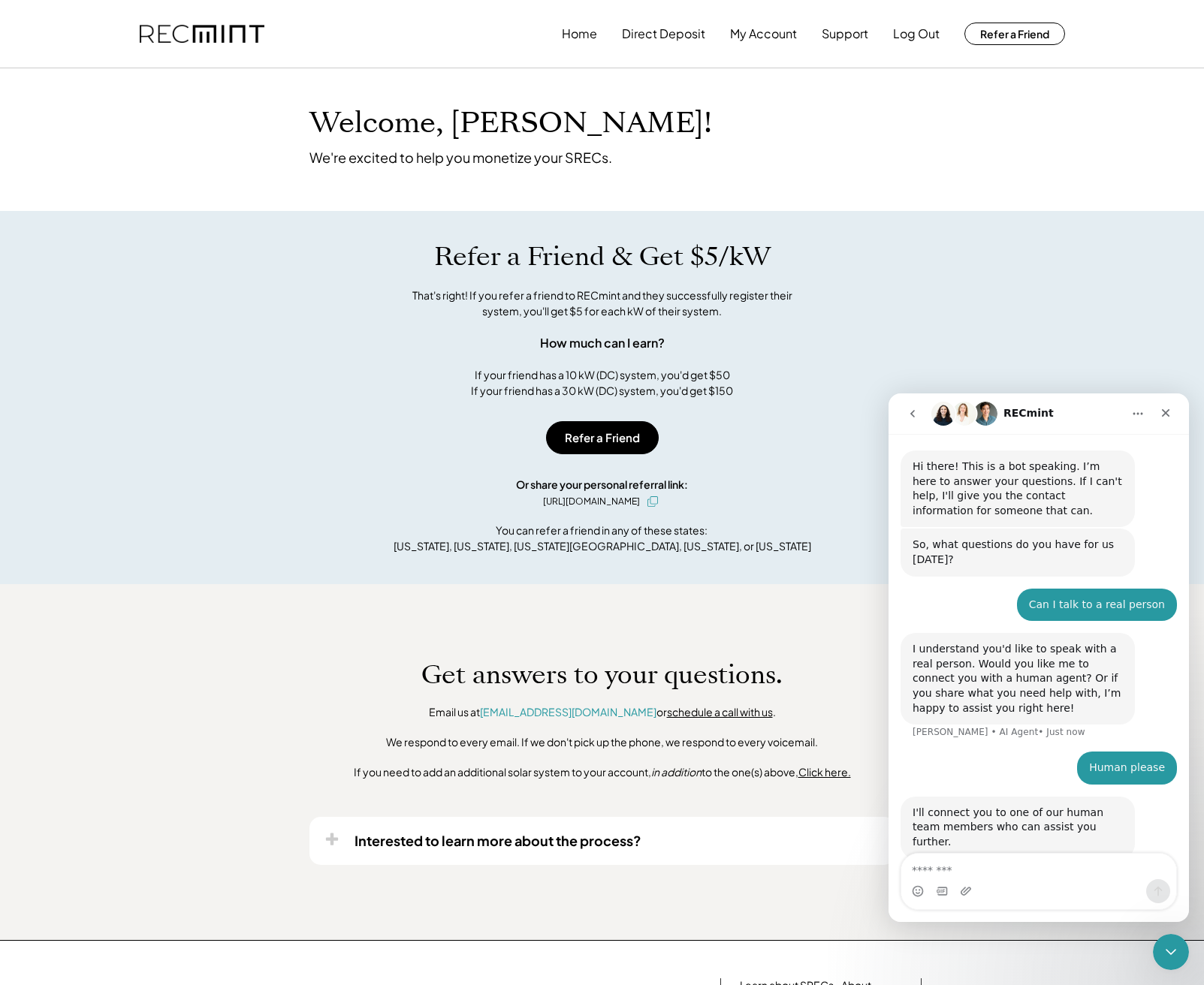
scroll to position [16, 0]
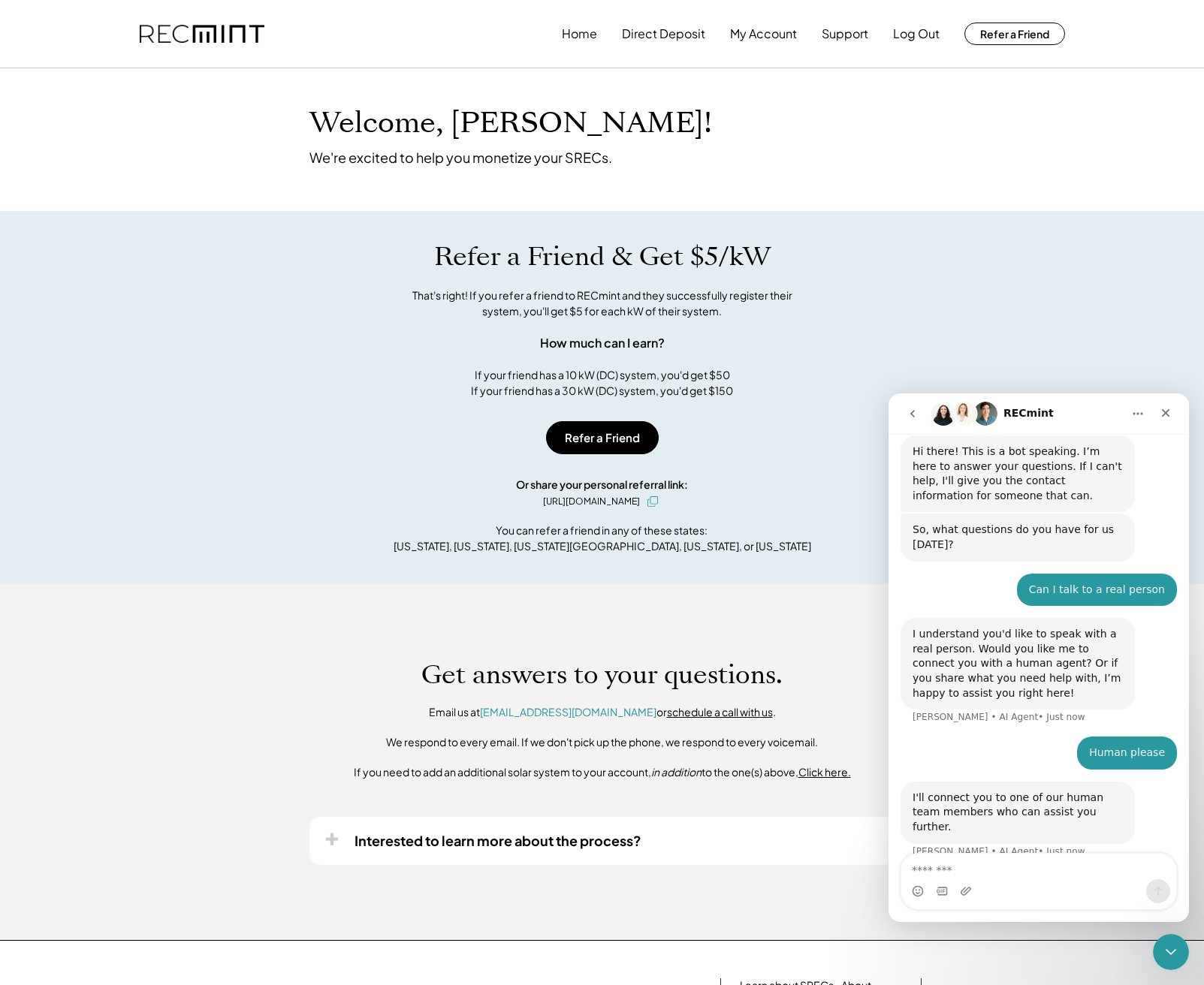
click at [1105, 821] on div "I'll connect you to one of our human team members who can assist you further. […" at bounding box center [1018, 813] width 234 height 62
drag, startPoint x: 1115, startPoint y: 804, endPoint x: 883, endPoint y: 784, distance: 232.9
click html "RECmint Hi there! This is a bot speaking. I’m here to answer your questions. If…"
click at [911, 754] on div "Human please [PERSON_NAME] • Just now" at bounding box center [1039, 759] width 276 height 45
click at [705, 208] on div at bounding box center [602, 207] width 586 height 8
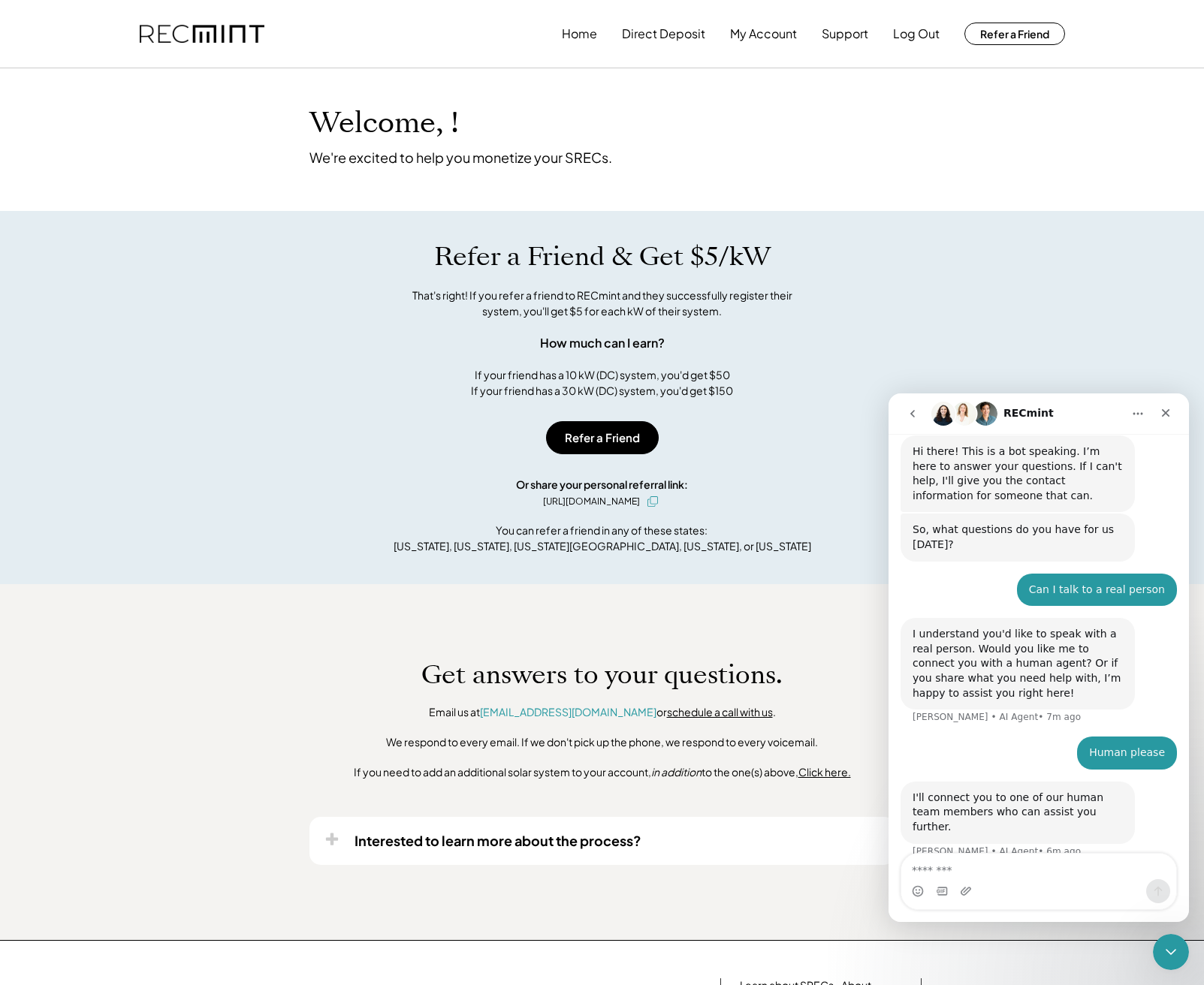
click at [864, 220] on div "Refer a Friend & Get $5/kW That's right! If you refer a friend to RECmint and t…" at bounding box center [602, 397] width 1204 height 373
click at [862, 193] on div "Welcome, ! We're excited to help you monetize your SRECs. Your System: You prev…" at bounding box center [602, 504] width 1204 height 872
